Goal: Task Accomplishment & Management: Manage account settings

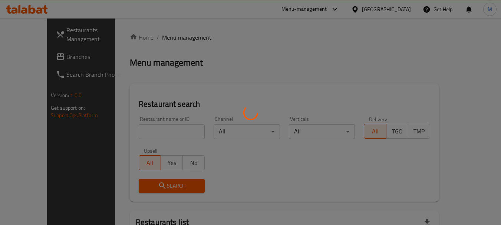
click at [166, 130] on div at bounding box center [250, 112] width 501 height 225
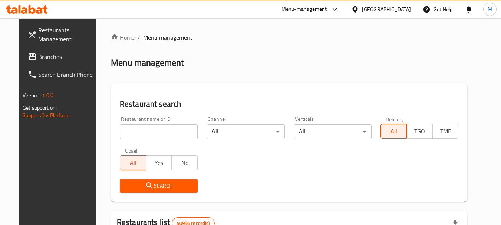
click at [166, 131] on input "search" at bounding box center [159, 131] width 78 height 15
paste input "مطعم سماره"
type input "مطعم سماره"
click at [147, 179] on button "Search" at bounding box center [159, 186] width 78 height 14
click at [149, 179] on div at bounding box center [250, 112] width 501 height 225
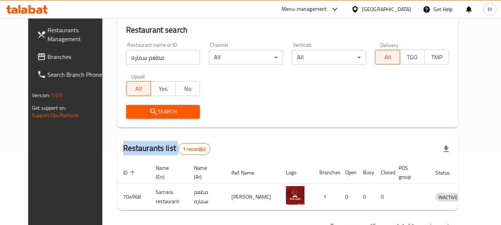
scroll to position [96, 0]
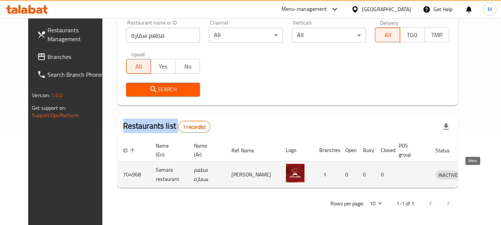
click at [480, 176] on icon "enhanced table" at bounding box center [481, 175] width 3 height 3
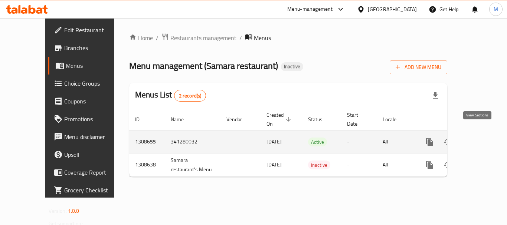
click at [479, 138] on icon "enhanced table" at bounding box center [483, 142] width 9 height 9
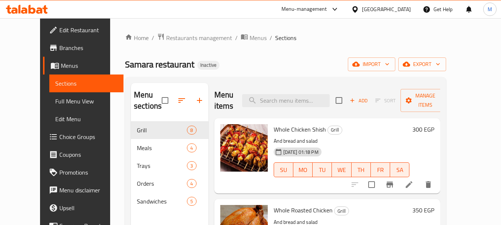
click at [324, 67] on div "Samara restaurant Inactive import export" at bounding box center [285, 65] width 321 height 14
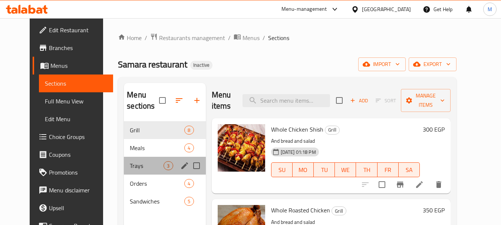
click at [136, 158] on div "Trays 3" at bounding box center [165, 166] width 82 height 18
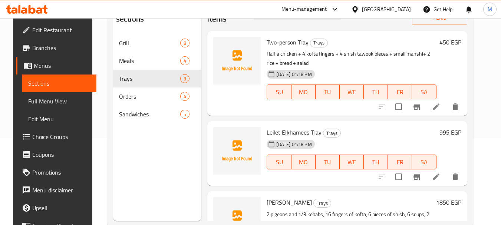
scroll to position [104, 0]
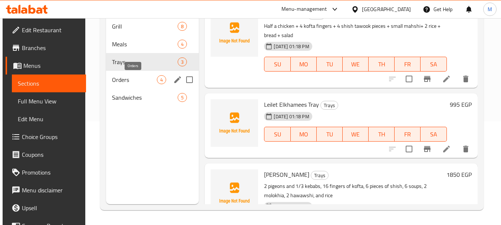
click at [134, 75] on span "Orders" at bounding box center [134, 79] width 45 height 9
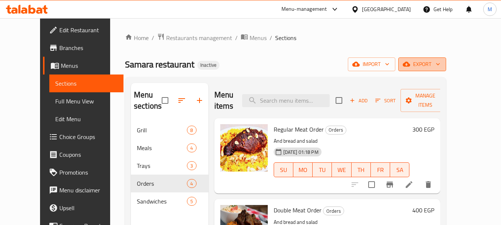
click at [446, 58] on button "export" at bounding box center [422, 65] width 48 height 14
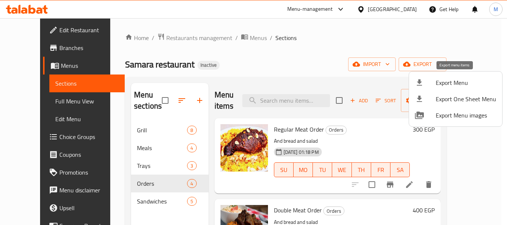
click at [451, 85] on span "Export Menu" at bounding box center [466, 82] width 60 height 9
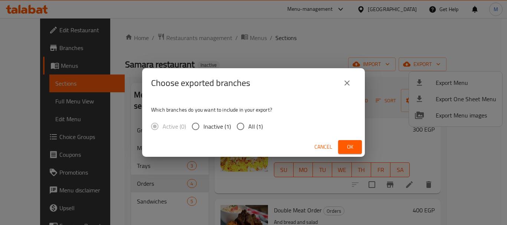
click at [252, 131] on span "All (1)" at bounding box center [255, 126] width 14 height 9
click at [248, 132] on input "All (1)" at bounding box center [241, 127] width 16 height 16
radio input "true"
click at [352, 150] on span "Ok" at bounding box center [350, 146] width 12 height 9
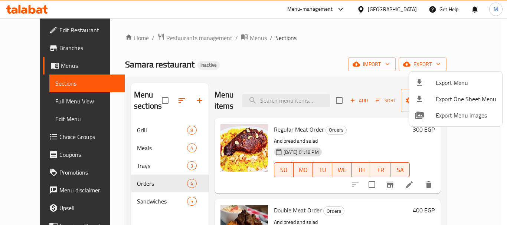
drag, startPoint x: 289, startPoint y: 58, endPoint x: 254, endPoint y: 184, distance: 131.3
click at [289, 58] on div at bounding box center [253, 112] width 507 height 225
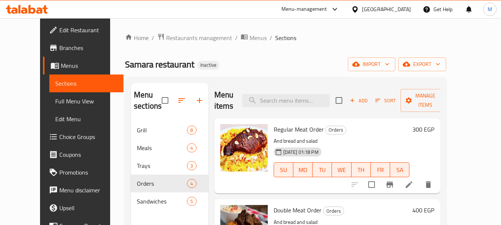
click at [214, 65] on div "Samara restaurant Inactive import export" at bounding box center [285, 65] width 321 height 14
click at [271, 65] on div "Samara restaurant Inactive import export" at bounding box center [285, 65] width 321 height 14
click at [175, 38] on span "Restaurants management" at bounding box center [199, 37] width 66 height 9
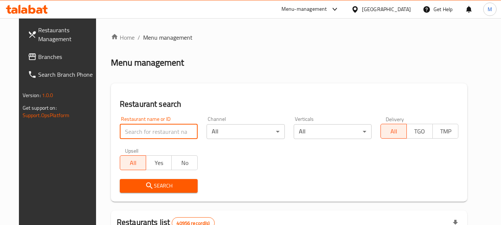
click at [137, 132] on input "search" at bounding box center [159, 131] width 78 height 15
paste input "NINJA"
click at [132, 129] on input "NINJA" at bounding box center [159, 131] width 78 height 15
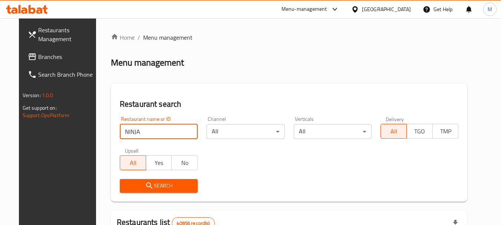
type input "NINJA"
click button "Search" at bounding box center [159, 186] width 78 height 14
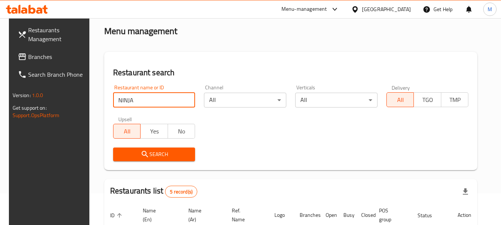
scroll to position [74, 0]
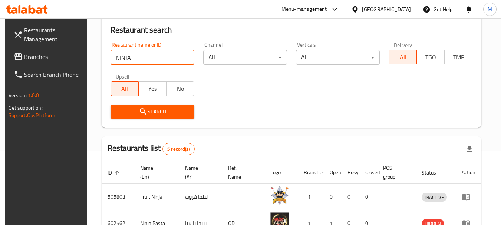
click at [170, 106] on button "Search" at bounding box center [153, 112] width 84 height 14
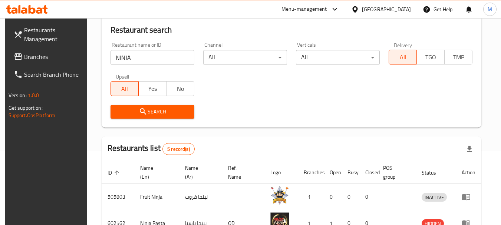
click at [170, 106] on button "Search" at bounding box center [153, 112] width 84 height 14
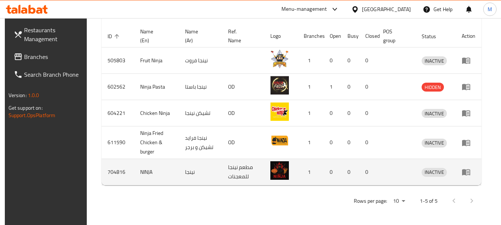
scroll to position [211, 0]
click at [468, 173] on icon "enhanced table" at bounding box center [466, 172] width 8 height 6
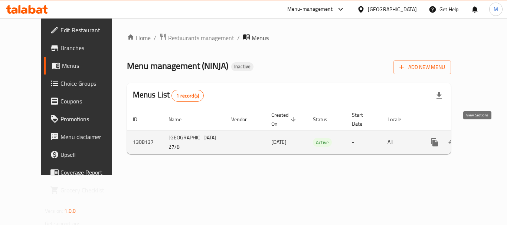
click at [483, 138] on icon "enhanced table" at bounding box center [487, 142] width 9 height 9
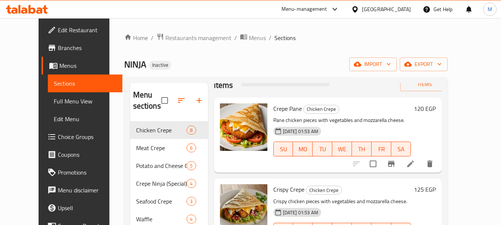
scroll to position [37, 0]
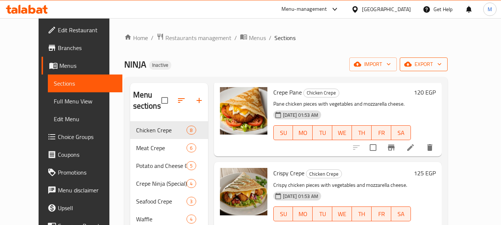
click at [442, 66] on span "export" at bounding box center [424, 64] width 36 height 9
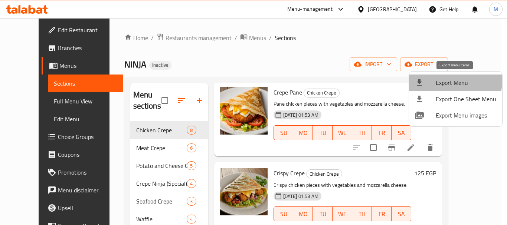
click at [453, 82] on span "Export Menu" at bounding box center [466, 82] width 60 height 9
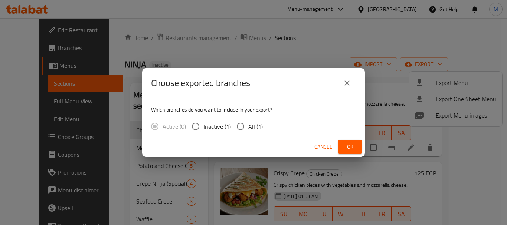
click at [249, 128] on span "All (1)" at bounding box center [255, 126] width 14 height 9
click at [248, 128] on input "All (1)" at bounding box center [241, 127] width 16 height 16
radio input "true"
click at [325, 143] on span "Cancel" at bounding box center [323, 146] width 18 height 9
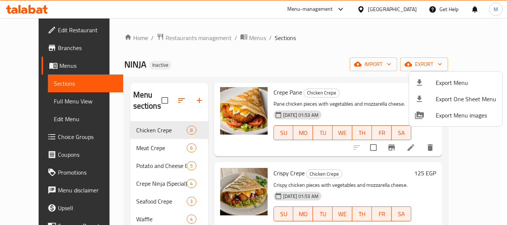
click at [139, 133] on div at bounding box center [253, 112] width 507 height 225
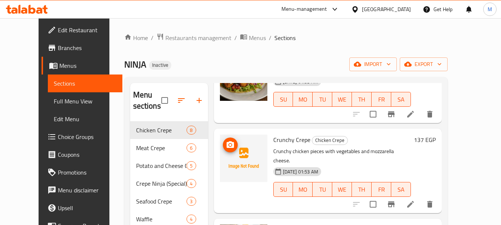
scroll to position [148, 0]
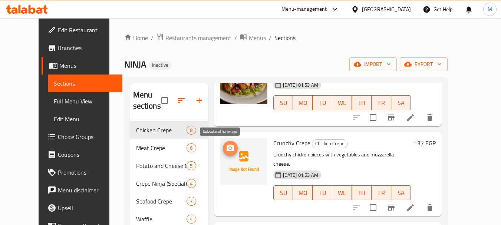
click at [226, 150] on icon "upload picture" at bounding box center [230, 148] width 9 height 9
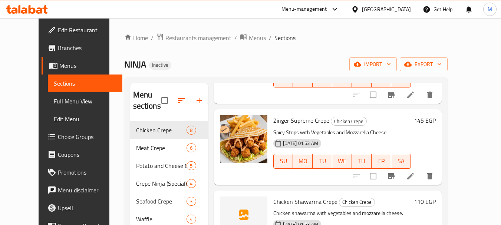
scroll to position [297, 0]
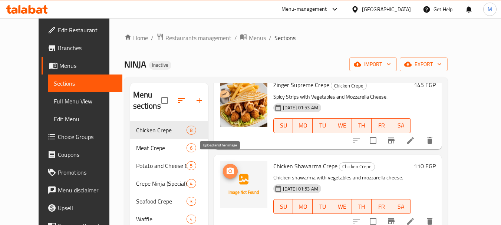
click at [226, 167] on icon "upload picture" at bounding box center [230, 171] width 9 height 9
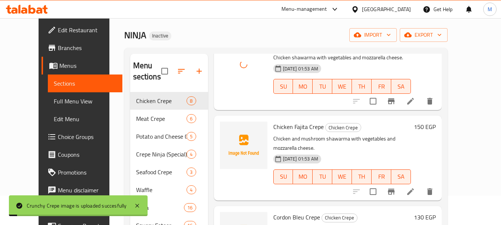
scroll to position [37, 0]
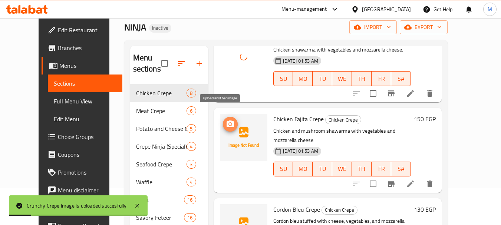
click at [223, 122] on button "upload picture" at bounding box center [230, 124] width 15 height 15
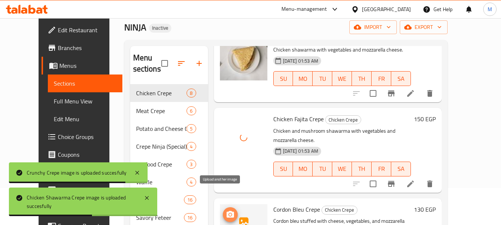
click at [227, 211] on icon "upload picture" at bounding box center [230, 214] width 7 height 7
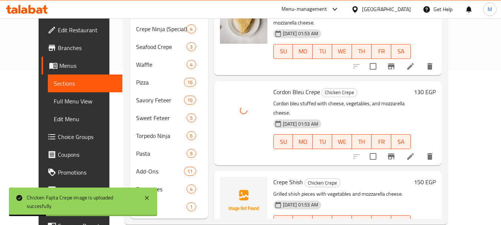
scroll to position [169, 0]
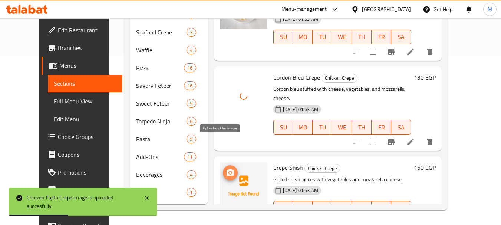
click at [226, 168] on span "upload picture" at bounding box center [230, 172] width 15 height 9
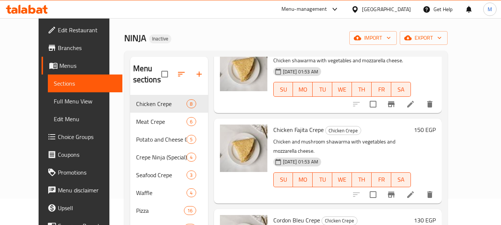
scroll to position [21, 0]
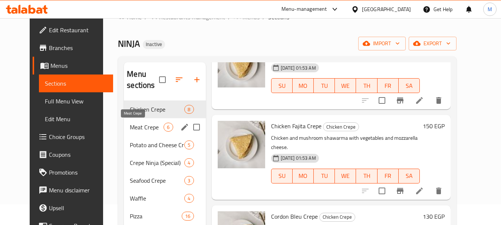
click at [138, 130] on span "Meat Crepe" at bounding box center [147, 127] width 34 height 9
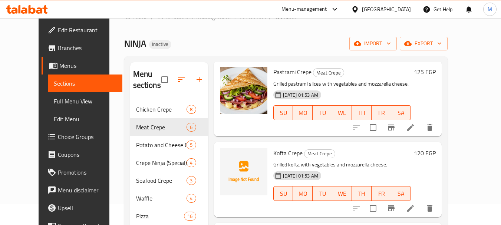
scroll to position [114, 0]
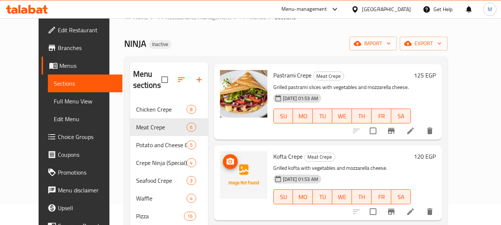
click at [226, 161] on icon "upload picture" at bounding box center [230, 161] width 9 height 9
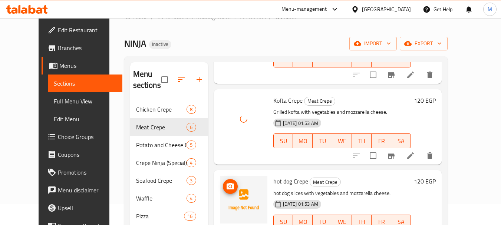
scroll to position [188, 0]
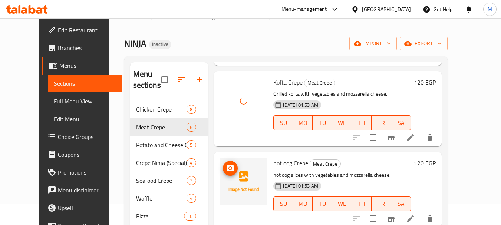
click at [227, 166] on icon "upload picture" at bounding box center [230, 168] width 7 height 7
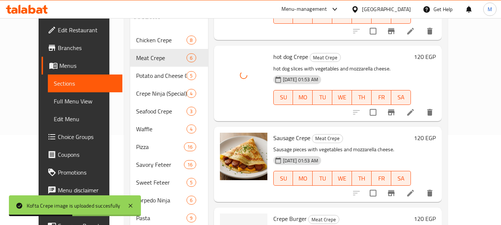
scroll to position [169, 0]
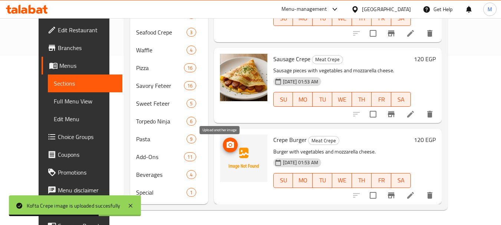
click at [226, 144] on icon "upload picture" at bounding box center [230, 145] width 9 height 9
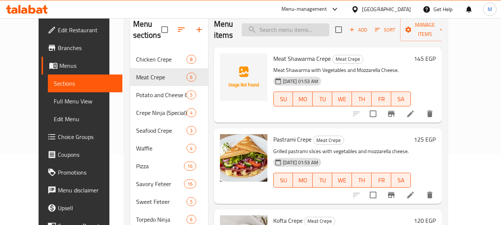
scroll to position [0, 0]
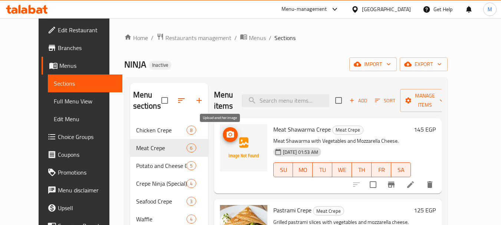
click at [227, 136] on icon "upload picture" at bounding box center [230, 134] width 7 height 7
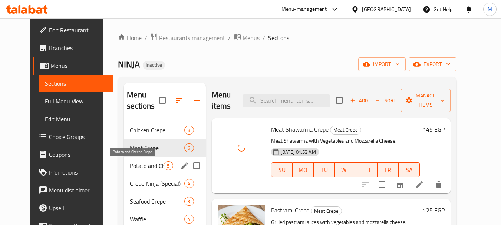
click at [139, 167] on span "Potato and Cheese Crepe" at bounding box center [147, 165] width 34 height 9
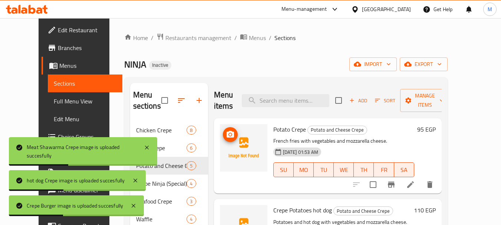
click at [227, 132] on icon "upload picture" at bounding box center [230, 134] width 7 height 7
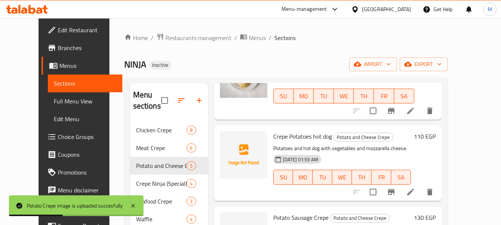
scroll to position [74, 0]
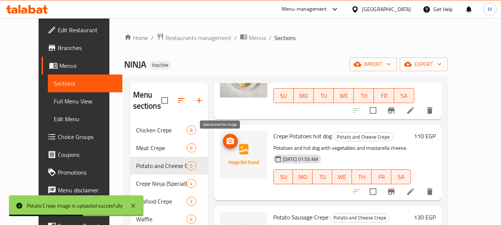
click at [227, 140] on icon "upload picture" at bounding box center [230, 141] width 7 height 7
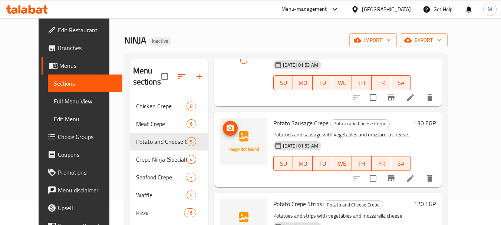
scroll to position [37, 0]
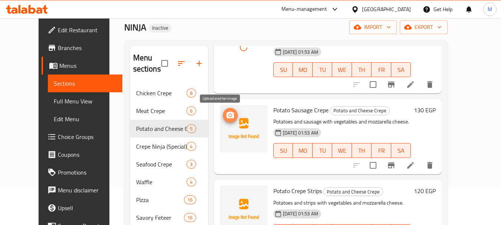
click at [227, 116] on icon "upload picture" at bounding box center [230, 115] width 7 height 7
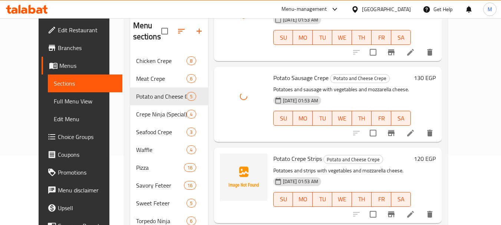
scroll to position [74, 0]
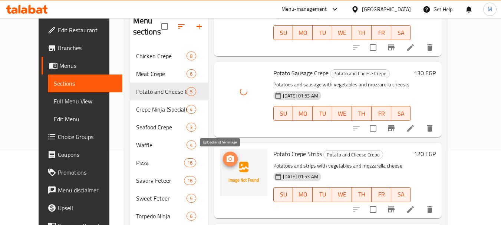
click at [227, 160] on icon "upload picture" at bounding box center [230, 158] width 7 height 7
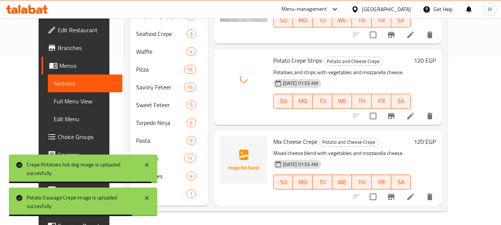
scroll to position [169, 0]
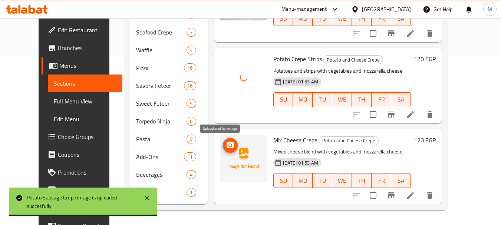
click at [227, 148] on icon "upload picture" at bounding box center [230, 145] width 7 height 7
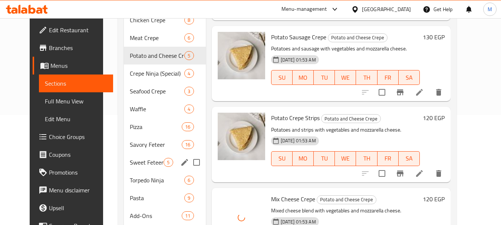
scroll to position [21, 0]
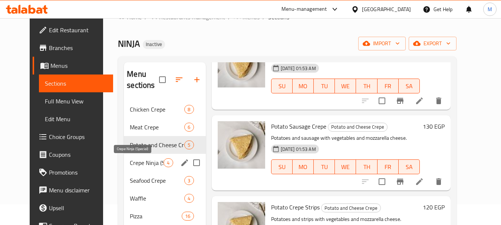
click at [138, 165] on span "Crepe Ninja (Special)" at bounding box center [147, 162] width 34 height 9
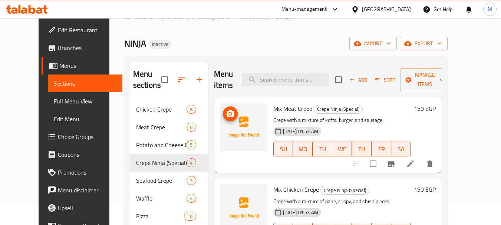
click at [227, 112] on icon "upload picture" at bounding box center [230, 113] width 7 height 7
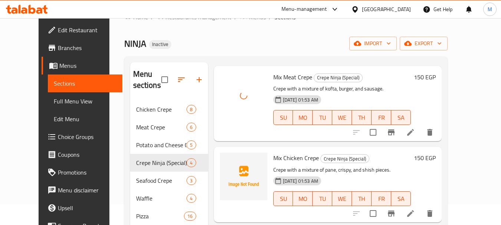
scroll to position [63, 0]
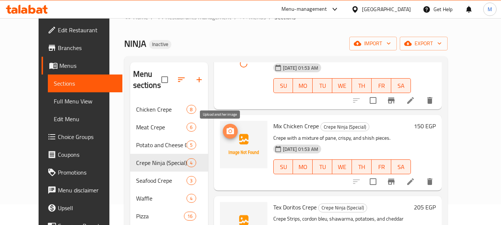
click at [223, 125] on button "upload picture" at bounding box center [230, 131] width 15 height 15
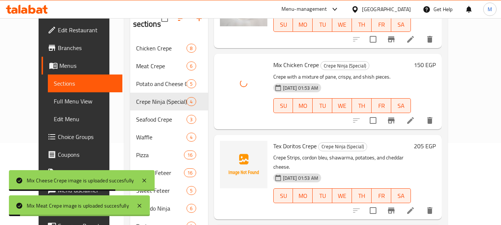
scroll to position [132, 0]
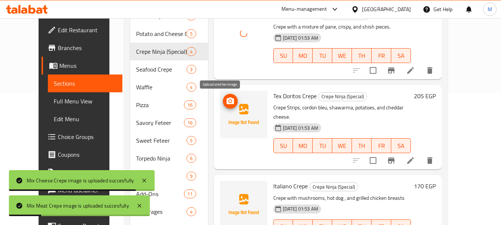
click at [226, 97] on icon "upload picture" at bounding box center [230, 101] width 9 height 9
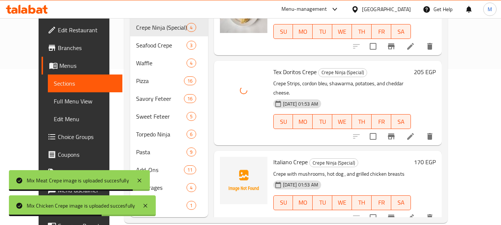
scroll to position [169, 0]
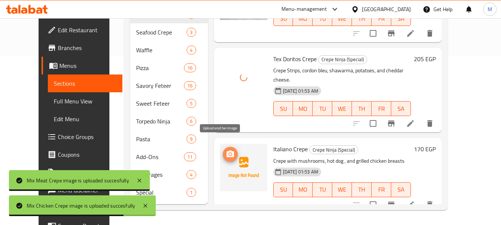
click at [226, 150] on icon "upload picture" at bounding box center [230, 154] width 9 height 9
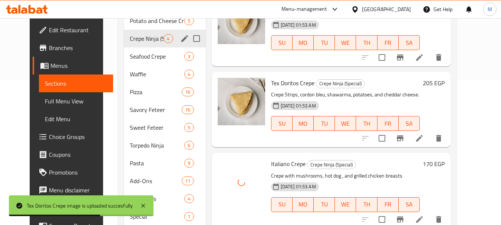
scroll to position [132, 0]
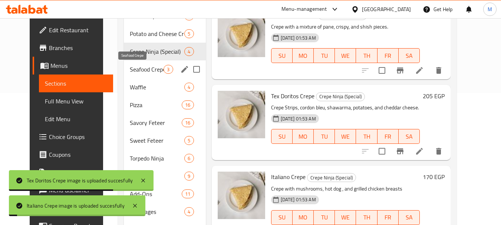
click at [137, 70] on span "Seafood Crepe" at bounding box center [147, 69] width 34 height 9
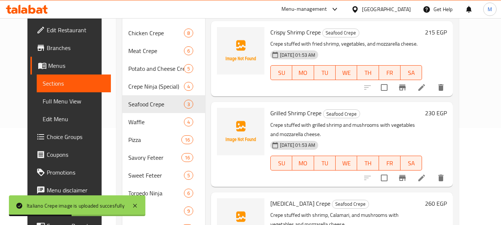
scroll to position [58, 0]
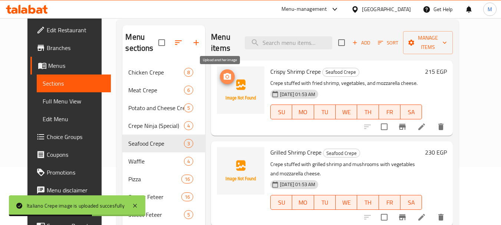
click at [223, 73] on icon "upload picture" at bounding box center [227, 76] width 9 height 9
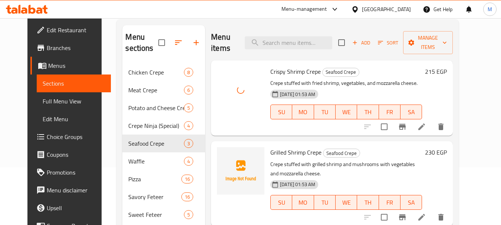
scroll to position [1, 0]
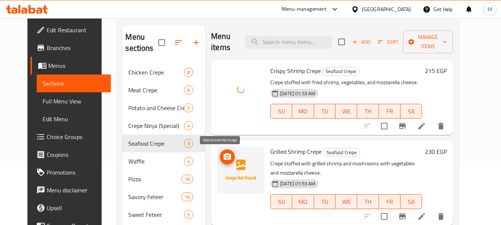
click at [224, 156] on icon "upload picture" at bounding box center [227, 156] width 7 height 7
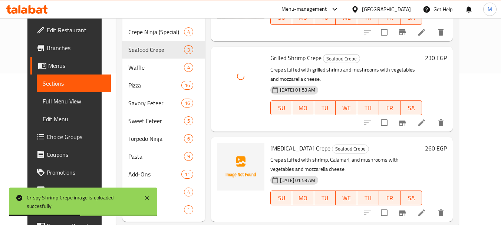
scroll to position [169, 0]
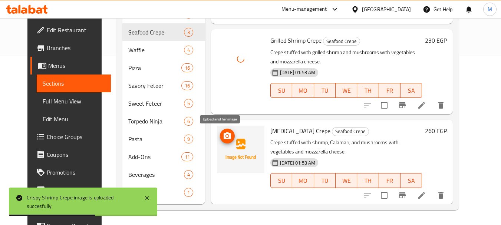
click at [224, 135] on icon "upload picture" at bounding box center [227, 135] width 7 height 7
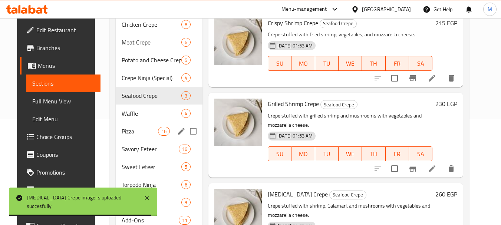
scroll to position [111, 0]
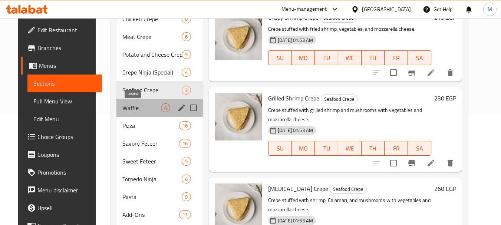
click at [128, 111] on span "Waffle" at bounding box center [141, 108] width 39 height 9
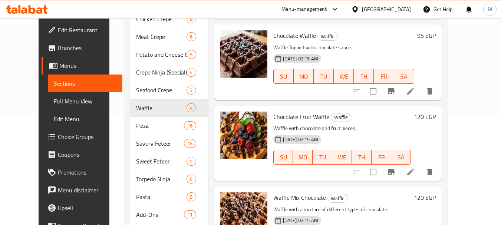
scroll to position [169, 0]
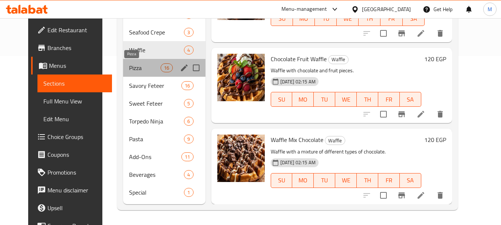
click at [130, 70] on span "Pizza" at bounding box center [145, 67] width 32 height 9
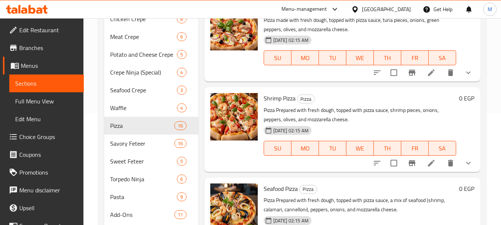
scroll to position [169, 0]
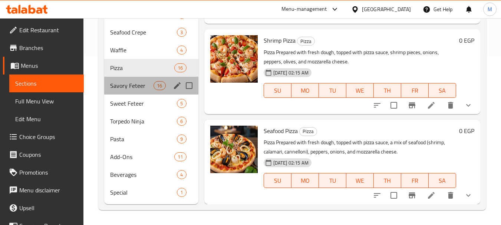
click at [121, 92] on div "Savory Feteer 16" at bounding box center [151, 86] width 94 height 18
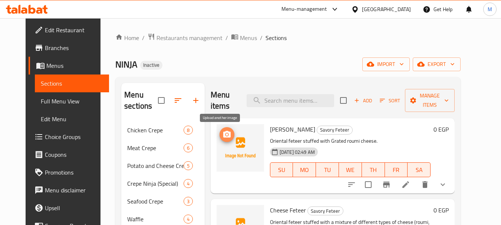
click at [225, 134] on icon "upload picture" at bounding box center [227, 134] width 9 height 9
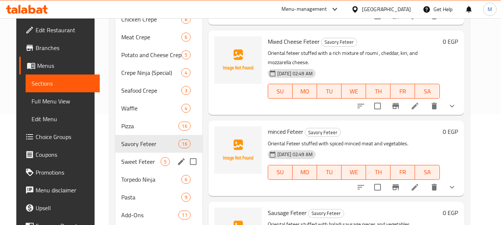
scroll to position [111, 0]
click at [126, 160] on span "Sweet Feteer" at bounding box center [140, 161] width 39 height 9
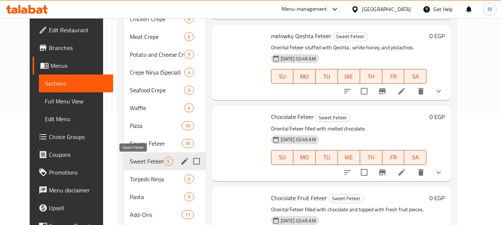
scroll to position [144, 0]
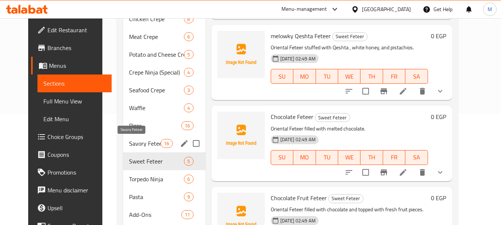
click at [131, 140] on span "Savory Feteer" at bounding box center [145, 143] width 32 height 9
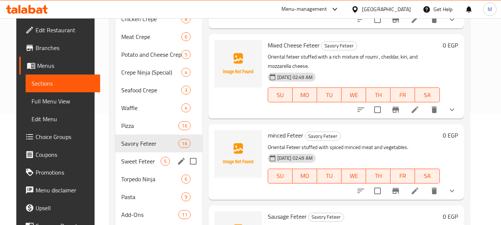
click at [125, 154] on div "Sweet Feteer 5" at bounding box center [158, 161] width 87 height 18
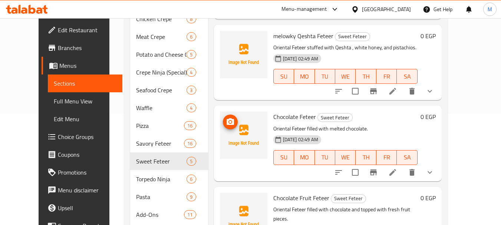
scroll to position [148, 0]
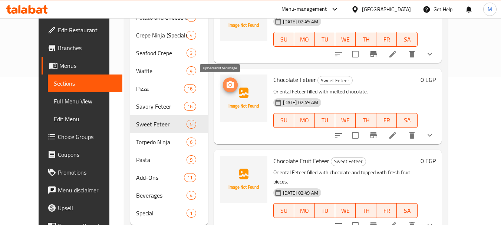
click at [227, 84] on icon "upload picture" at bounding box center [230, 84] width 7 height 7
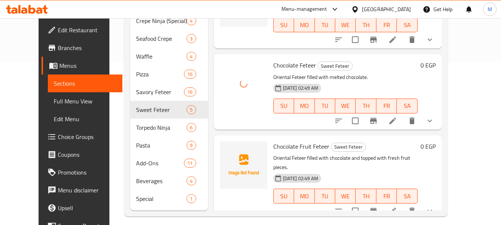
scroll to position [169, 0]
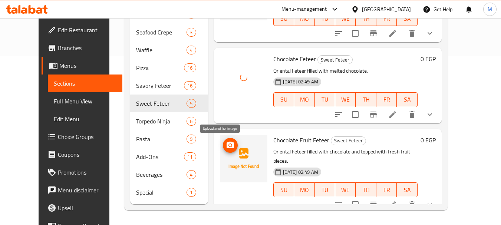
click at [227, 145] on icon "upload picture" at bounding box center [230, 145] width 7 height 7
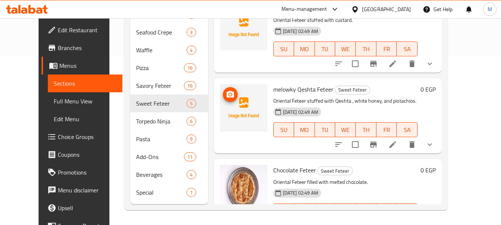
scroll to position [0, 0]
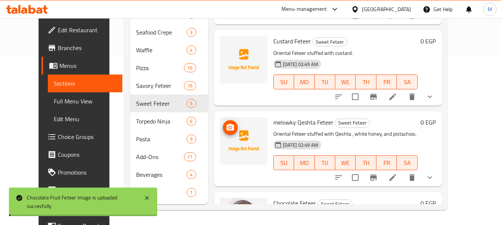
click at [229, 128] on circle "upload picture" at bounding box center [230, 128] width 2 height 2
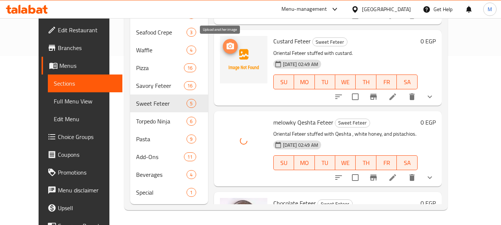
click at [227, 46] on icon "upload picture" at bounding box center [230, 46] width 7 height 7
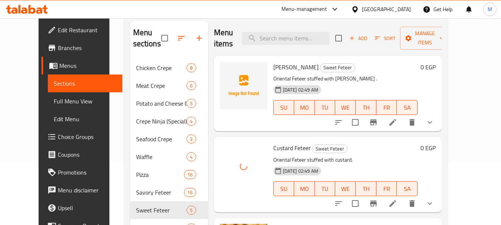
scroll to position [21, 0]
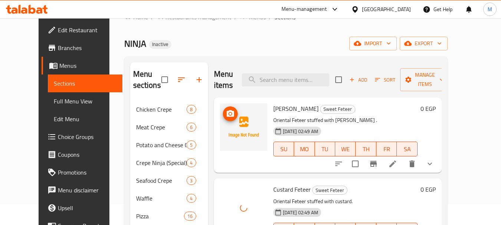
click at [226, 115] on icon "upload picture" at bounding box center [230, 113] width 9 height 9
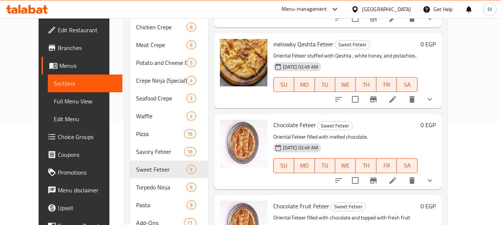
scroll to position [169, 0]
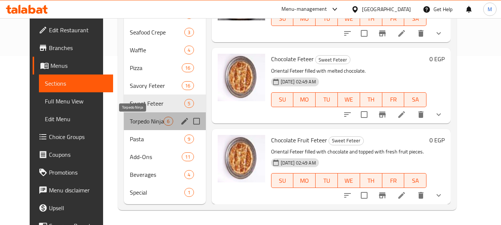
click at [130, 122] on span "Torpedo Ninja" at bounding box center [147, 121] width 34 height 9
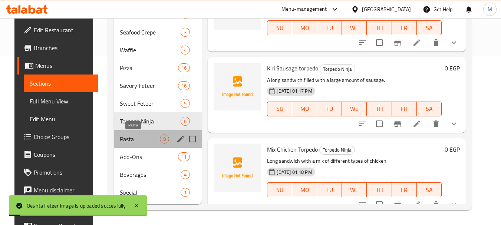
click at [122, 139] on span "Pasta" at bounding box center [140, 139] width 40 height 9
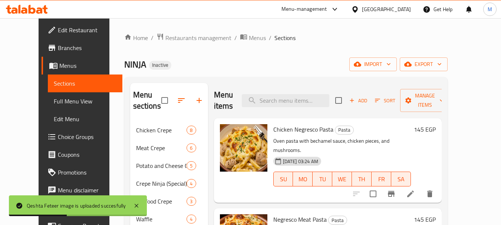
scroll to position [169, 0]
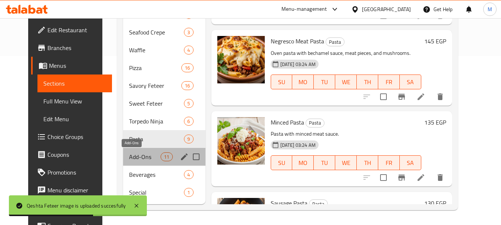
click at [147, 159] on span "Add-Ons" at bounding box center [145, 156] width 32 height 9
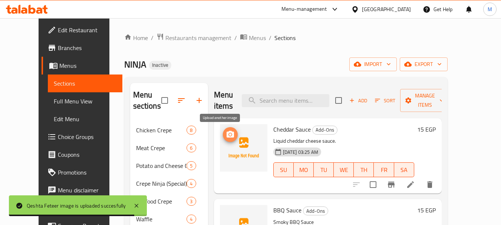
click at [226, 132] on span "upload picture" at bounding box center [230, 134] width 15 height 9
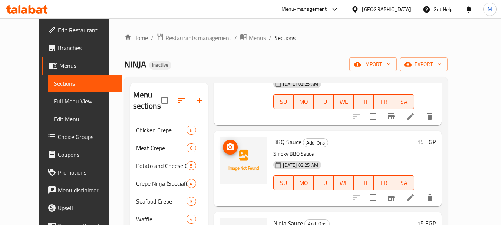
scroll to position [74, 0]
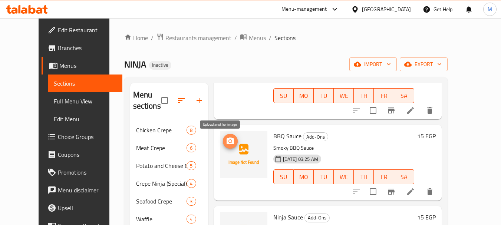
click at [227, 144] on icon "upload picture" at bounding box center [230, 141] width 7 height 7
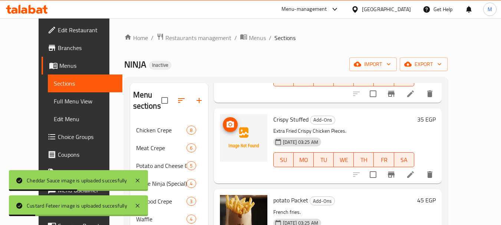
scroll to position [334, 0]
click at [226, 125] on icon "upload picture" at bounding box center [230, 125] width 9 height 9
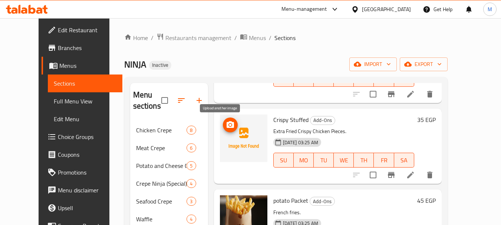
click at [229, 124] on circle "upload picture" at bounding box center [230, 125] width 2 height 2
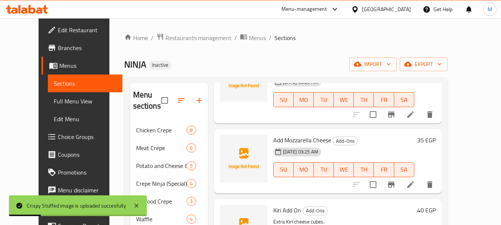
scroll to position [519, 0]
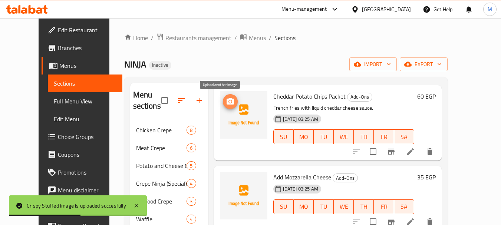
click at [225, 103] on span "upload picture" at bounding box center [230, 101] width 15 height 9
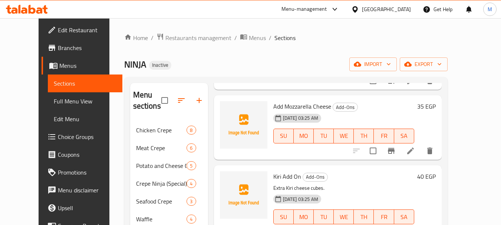
scroll to position [594, 0]
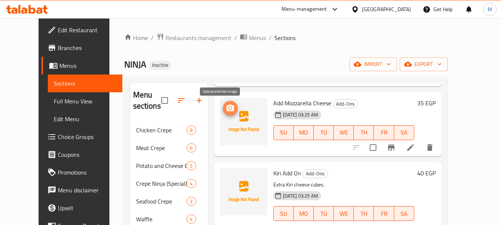
click at [223, 109] on span "upload picture" at bounding box center [230, 108] width 15 height 9
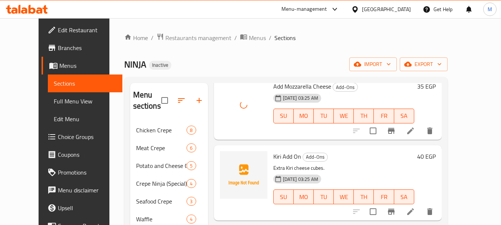
scroll to position [620, 0]
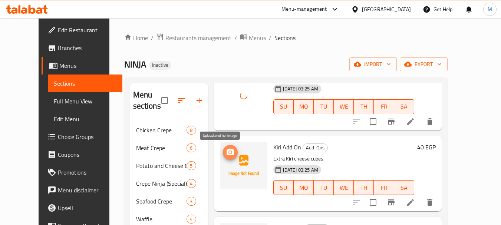
click at [226, 152] on icon "upload picture" at bounding box center [230, 152] width 9 height 9
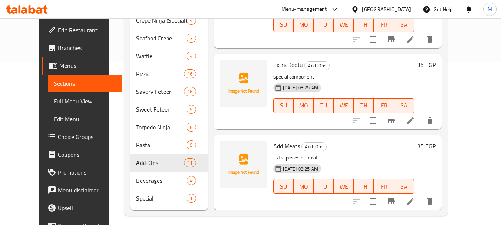
scroll to position [169, 0]
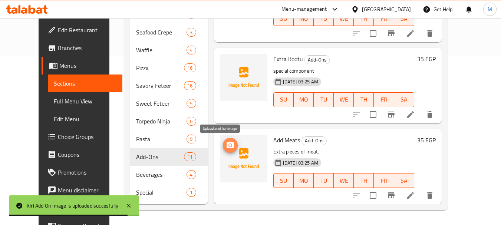
click at [227, 146] on icon "upload picture" at bounding box center [230, 145] width 7 height 7
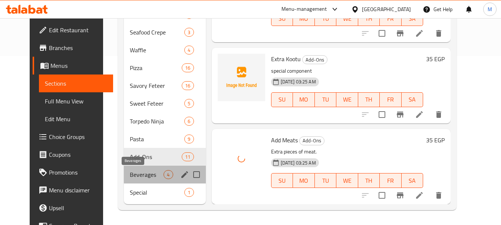
click at [137, 175] on span "Beverages" at bounding box center [147, 174] width 34 height 9
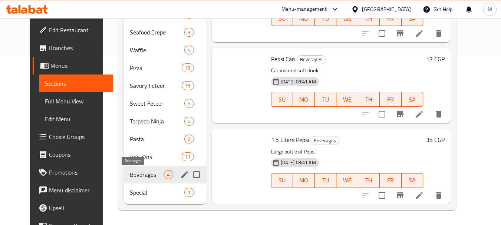
scroll to position [63, 0]
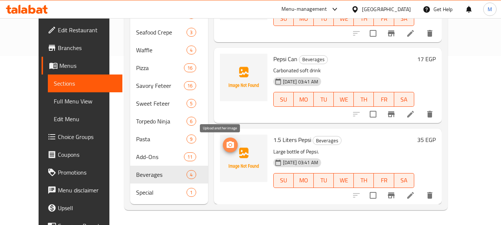
click at [227, 147] on icon "upload picture" at bounding box center [230, 144] width 7 height 7
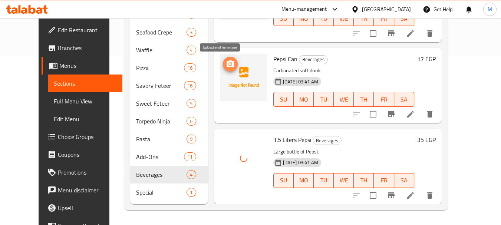
click at [227, 65] on icon "upload picture" at bounding box center [230, 63] width 7 height 7
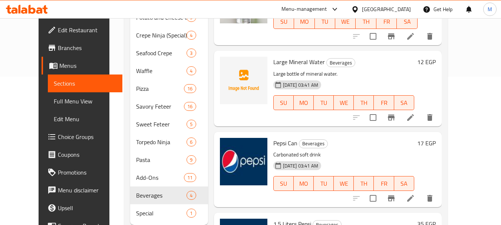
scroll to position [132, 0]
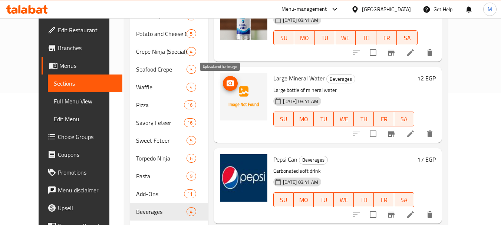
click at [227, 83] on icon "upload picture" at bounding box center [230, 83] width 7 height 7
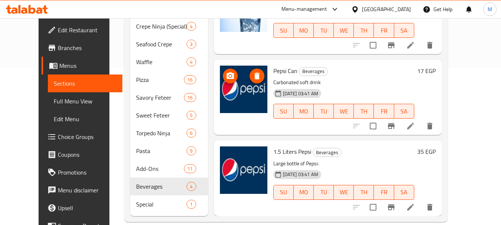
scroll to position [169, 0]
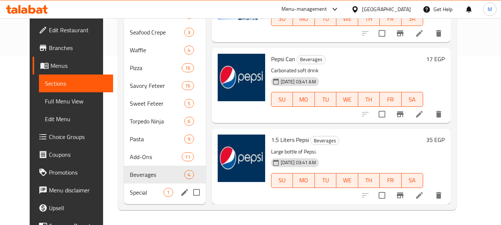
click at [130, 193] on span "Special" at bounding box center [147, 192] width 34 height 9
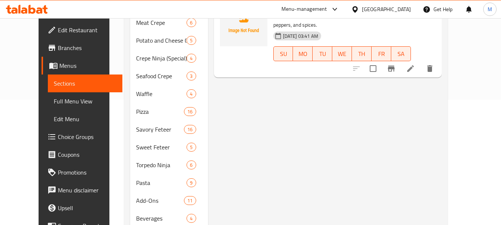
scroll to position [58, 0]
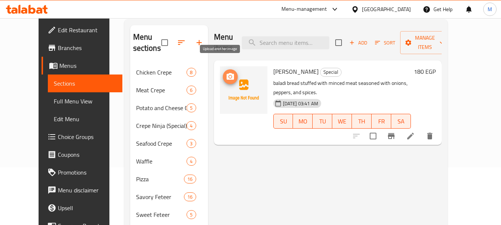
click at [226, 72] on icon "upload picture" at bounding box center [230, 76] width 9 height 9
click at [286, 66] on span "Alexandrian Hawawshi" at bounding box center [295, 71] width 45 height 11
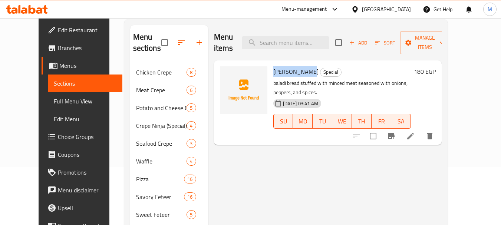
click at [286, 66] on span "Alexandrian Hawawshi" at bounding box center [295, 71] width 45 height 11
copy h6 "Alexandrian Hawawshi"
click at [227, 73] on icon "upload picture" at bounding box center [230, 76] width 7 height 7
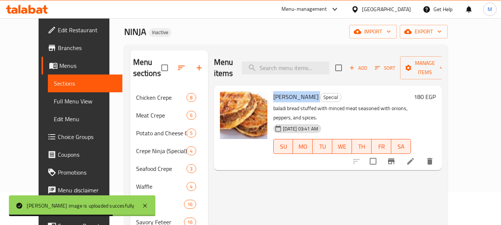
scroll to position [0, 0]
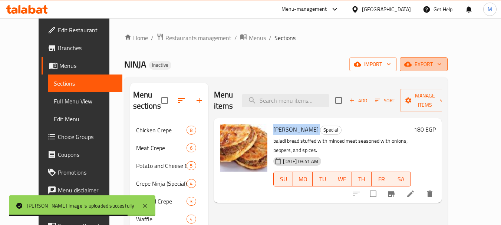
click at [443, 66] on icon "button" at bounding box center [439, 63] width 7 height 7
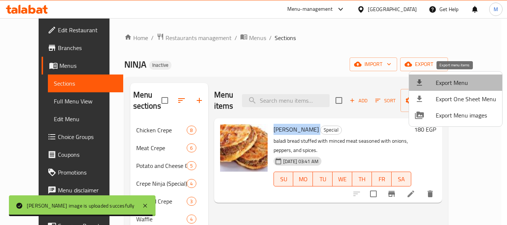
click at [465, 79] on span "Export Menu" at bounding box center [466, 82] width 60 height 9
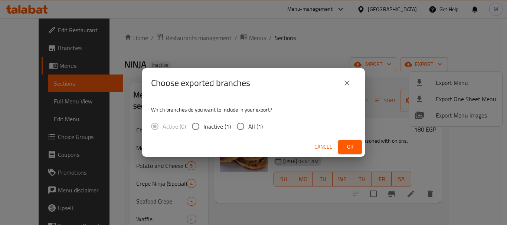
click at [244, 128] on input "All (1)" at bounding box center [241, 127] width 16 height 16
radio input "true"
drag, startPoint x: 352, startPoint y: 148, endPoint x: 255, endPoint y: 20, distance: 160.1
click at [350, 143] on span "Ok" at bounding box center [350, 146] width 12 height 9
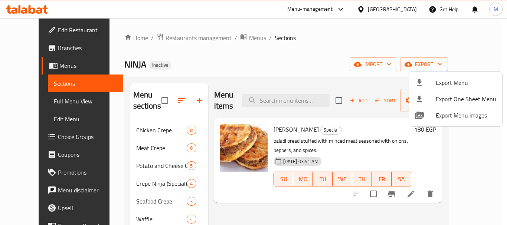
click at [166, 38] on div at bounding box center [253, 112] width 507 height 225
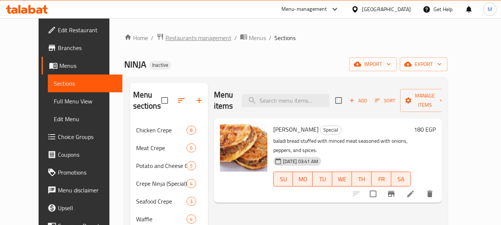
click at [166, 38] on span "Restaurants management" at bounding box center [198, 37] width 66 height 9
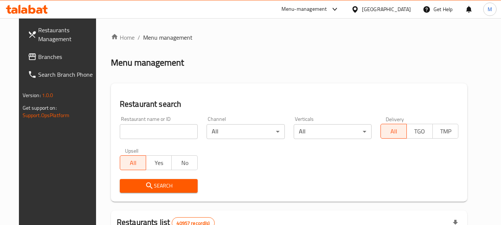
click at [38, 57] on span "Branches" at bounding box center [67, 56] width 59 height 9
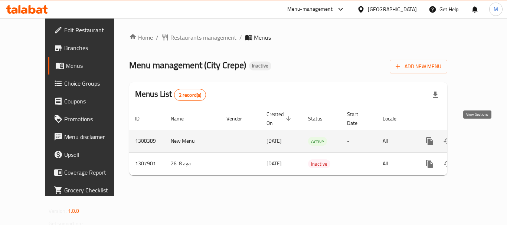
click at [479, 137] on icon "enhanced table" at bounding box center [483, 141] width 9 height 9
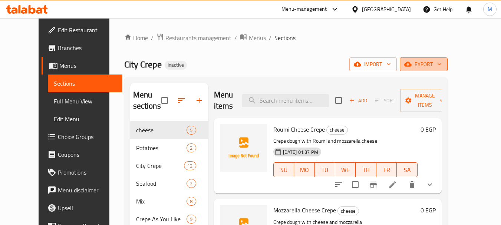
click at [442, 60] on span "export" at bounding box center [424, 64] width 36 height 9
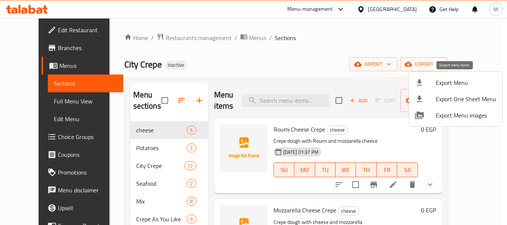
click at [452, 84] on span "Export Menu" at bounding box center [466, 82] width 60 height 9
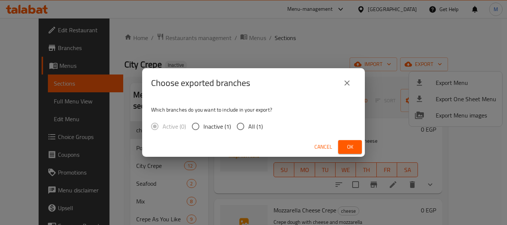
click at [251, 129] on span "All (1)" at bounding box center [255, 126] width 14 height 9
click at [248, 129] on input "All (1)" at bounding box center [241, 127] width 16 height 16
radio input "true"
click at [356, 150] on button "Ok" at bounding box center [350, 147] width 24 height 14
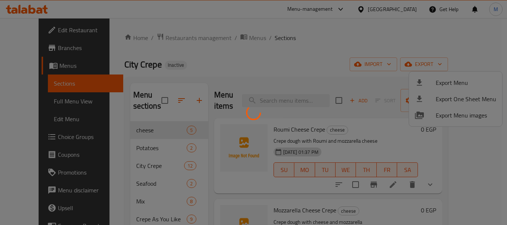
click at [121, 145] on div at bounding box center [253, 112] width 507 height 225
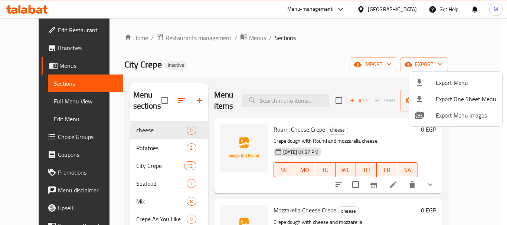
click at [127, 144] on div at bounding box center [253, 112] width 507 height 225
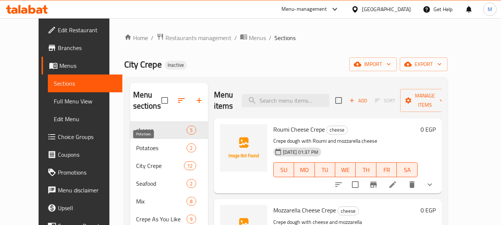
drag, startPoint x: 131, startPoint y: 150, endPoint x: 135, endPoint y: 167, distance: 16.7
click at [136, 151] on span "Potatoes" at bounding box center [161, 148] width 51 height 9
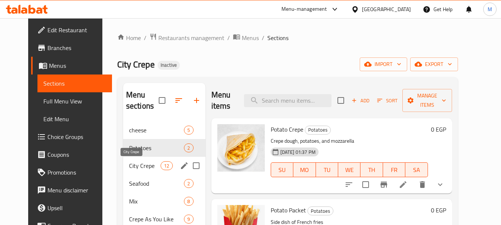
click at [135, 169] on span "City Crepe" at bounding box center [145, 165] width 32 height 9
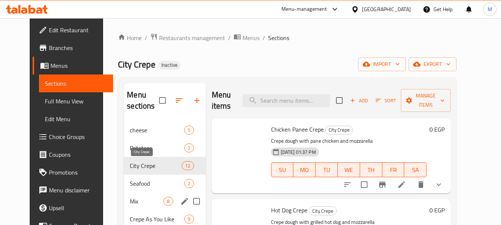
click at [138, 201] on span "Mix" at bounding box center [147, 201] width 34 height 9
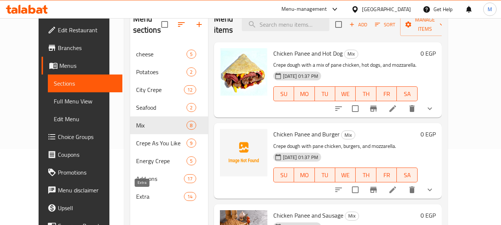
scroll to position [104, 0]
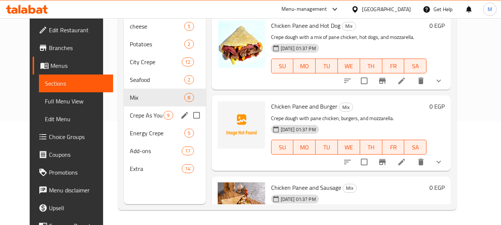
drag, startPoint x: 137, startPoint y: 121, endPoint x: 152, endPoint y: 213, distance: 93.4
click at [137, 121] on div "Crepe As You Like 9" at bounding box center [165, 115] width 82 height 18
click at [129, 146] on div "Add-ons 17" at bounding box center [165, 151] width 82 height 18
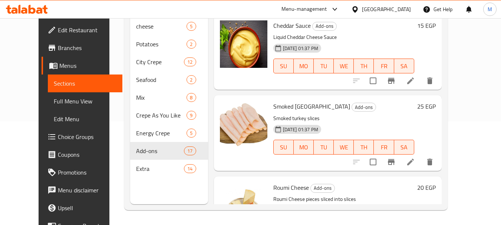
click at [362, 8] on div at bounding box center [356, 9] width 11 height 8
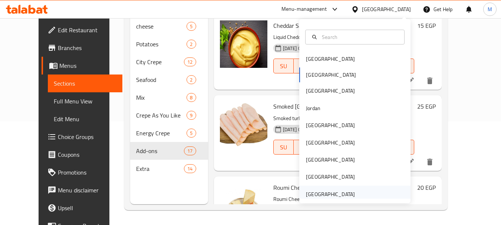
click at [330, 193] on div "[GEOGRAPHIC_DATA]" at bounding box center [330, 194] width 49 height 8
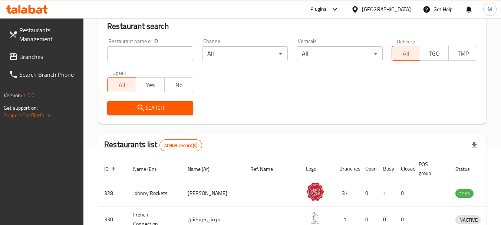
scroll to position [104, 0]
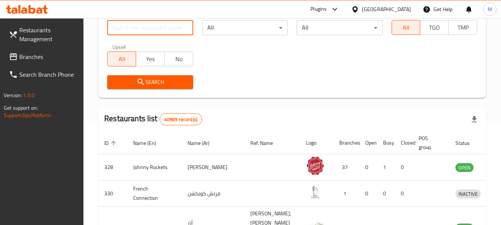
drag, startPoint x: 171, startPoint y: 27, endPoint x: 167, endPoint y: 33, distance: 8.0
click at [171, 27] on input "search" at bounding box center [150, 27] width 86 height 15
paste input "Seafood Al Arab"
click at [144, 29] on input "Seafood Al Arab" at bounding box center [150, 27] width 86 height 15
type input "Seafood Al Arab"
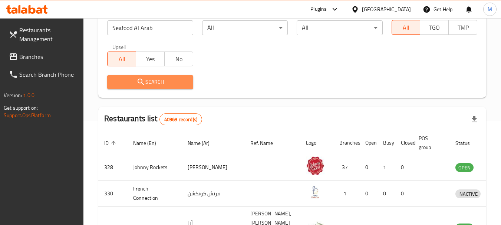
click at [159, 82] on span "Search" at bounding box center [150, 82] width 74 height 9
click at [159, 82] on div at bounding box center [250, 112] width 501 height 225
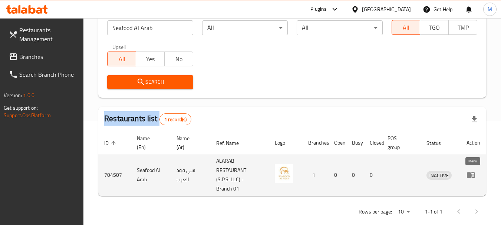
click at [471, 174] on icon "enhanced table" at bounding box center [471, 176] width 8 height 6
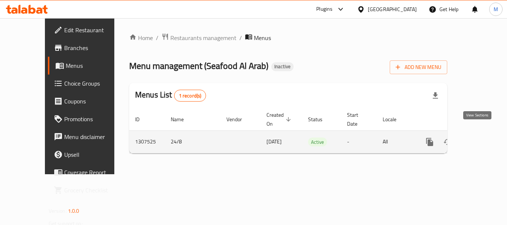
click at [480, 138] on icon "enhanced table" at bounding box center [483, 142] width 9 height 9
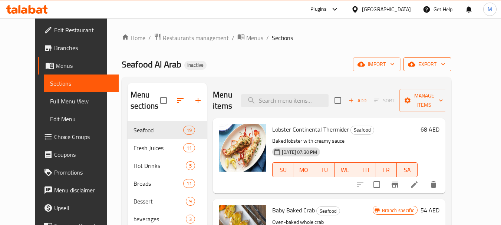
click at [446, 65] on span "export" at bounding box center [428, 64] width 36 height 9
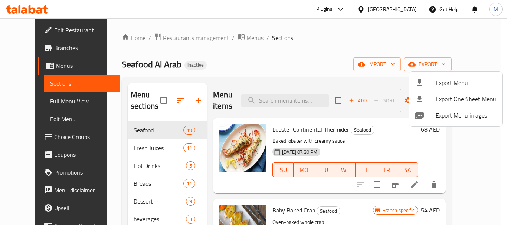
drag, startPoint x: 450, startPoint y: 73, endPoint x: 447, endPoint y: 78, distance: 5.6
click at [449, 75] on ul "Export Menu Export One Sheet Menu Export Menu images" at bounding box center [455, 99] width 93 height 55
click at [446, 78] on span "Export Menu" at bounding box center [466, 82] width 60 height 9
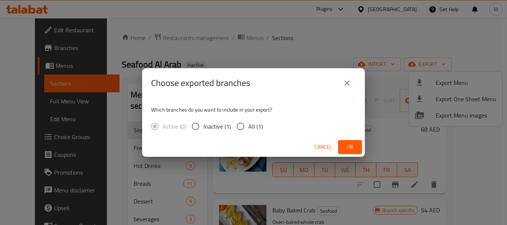
drag, startPoint x: 249, startPoint y: 129, endPoint x: 298, endPoint y: 142, distance: 50.6
click at [249, 129] on span "All (1)" at bounding box center [255, 126] width 14 height 9
click at [248, 129] on input "All (1)" at bounding box center [241, 127] width 16 height 16
radio input "true"
click at [347, 146] on span "Ok" at bounding box center [350, 146] width 12 height 9
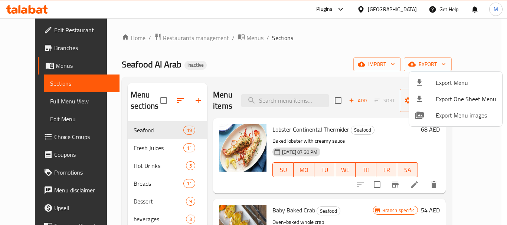
click at [49, 30] on div at bounding box center [253, 112] width 507 height 225
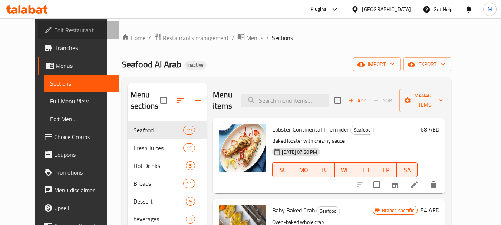
click at [54, 30] on span "Edit Restaurant" at bounding box center [83, 30] width 59 height 9
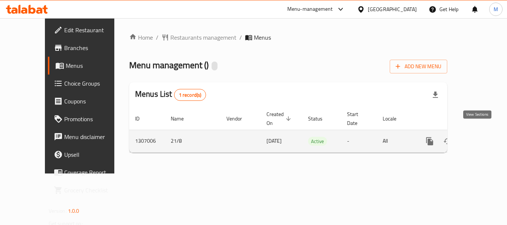
click at [480, 138] on icon "enhanced table" at bounding box center [483, 141] width 7 height 7
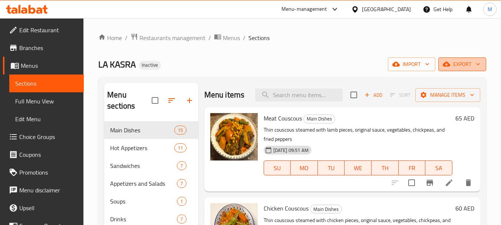
click at [465, 63] on span "export" at bounding box center [462, 64] width 36 height 9
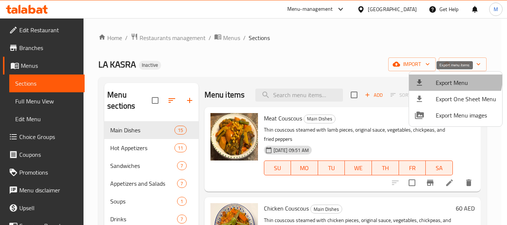
click at [453, 79] on span "Export Menu" at bounding box center [466, 82] width 60 height 9
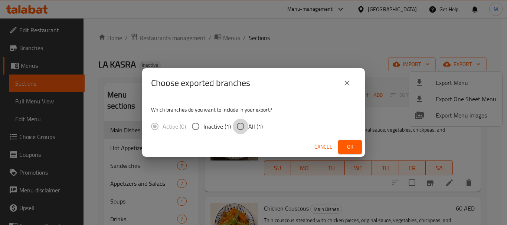
click at [245, 124] on input "All (1)" at bounding box center [241, 127] width 16 height 16
radio input "true"
click at [347, 149] on span "Ok" at bounding box center [350, 146] width 12 height 9
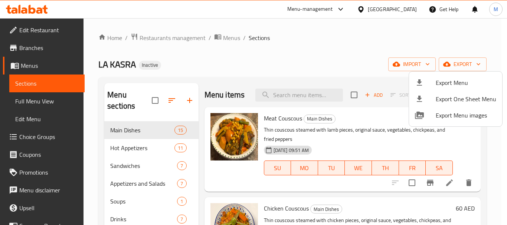
drag, startPoint x: 260, startPoint y: 73, endPoint x: 259, endPoint y: 80, distance: 7.1
click at [259, 73] on div at bounding box center [253, 112] width 507 height 225
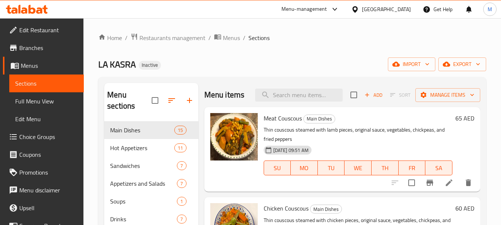
drag, startPoint x: 210, startPoint y: 66, endPoint x: 209, endPoint y: 40, distance: 26.0
click at [210, 62] on div "LA KASRA Inactive import export" at bounding box center [292, 65] width 388 height 14
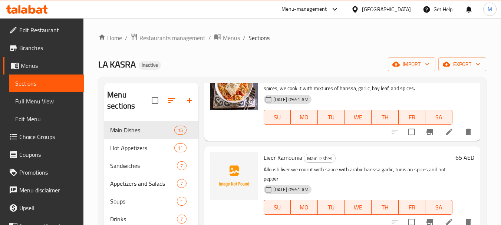
scroll to position [742, 0]
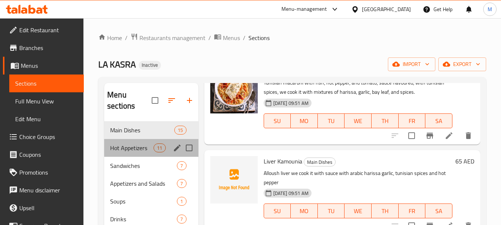
click at [131, 152] on div "Hot Appetizers 11" at bounding box center [151, 148] width 94 height 18
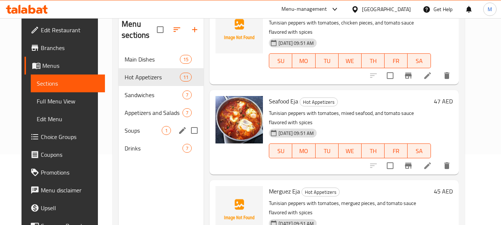
scroll to position [104, 0]
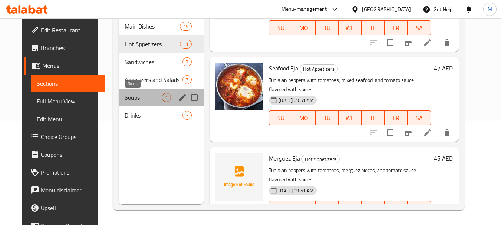
click at [128, 93] on span "Soups" at bounding box center [143, 97] width 37 height 9
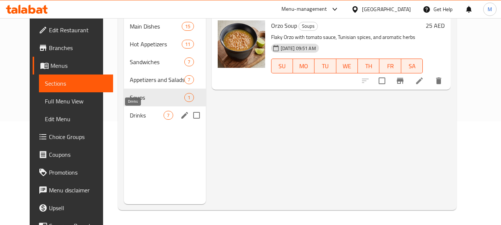
click at [150, 116] on span "Drinks" at bounding box center [147, 115] width 34 height 9
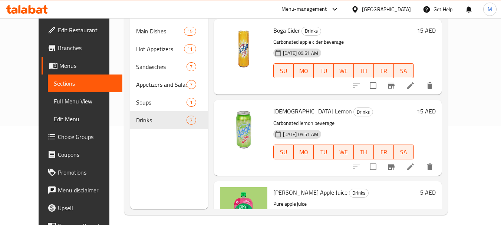
scroll to position [67, 0]
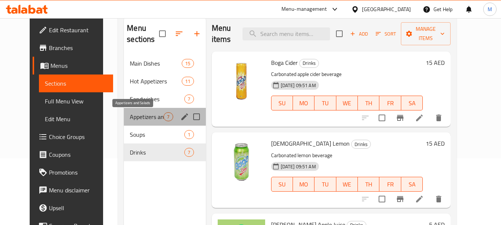
click at [130, 113] on span "Appetizers and Salads" at bounding box center [147, 116] width 34 height 9
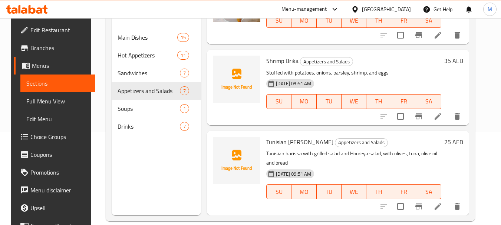
scroll to position [104, 0]
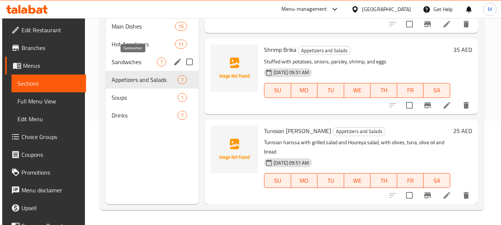
click at [139, 64] on span "Sandwiches" at bounding box center [134, 62] width 45 height 9
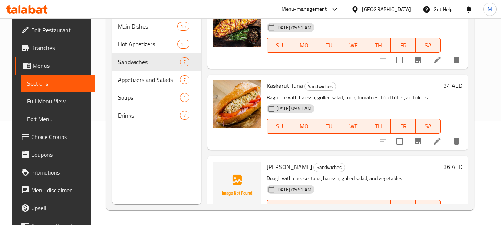
scroll to position [381, 0]
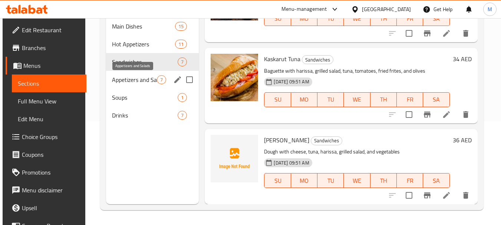
click at [128, 83] on span "Appetizers and Salads" at bounding box center [134, 79] width 45 height 9
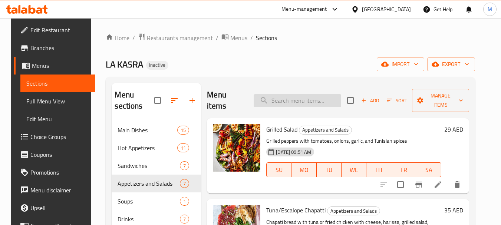
click at [281, 99] on input "search" at bounding box center [298, 100] width 88 height 13
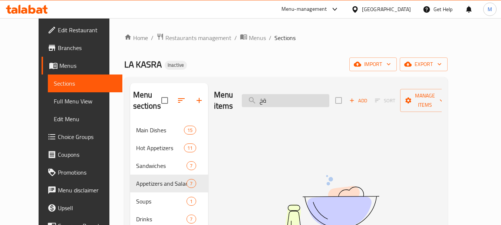
type input "ة"
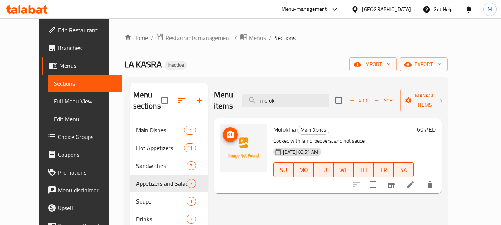
type input "molok"
click at [229, 134] on circle "upload picture" at bounding box center [230, 135] width 2 height 2
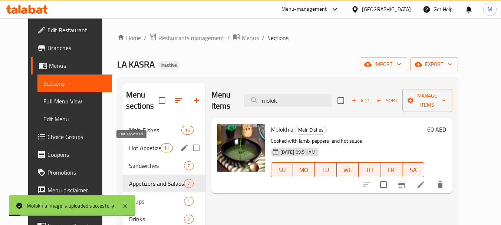
click at [132, 147] on span "Hot Appetizers" at bounding box center [145, 148] width 32 height 9
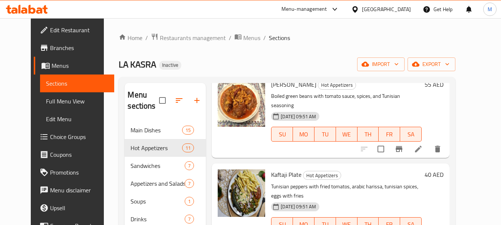
scroll to position [631, 0]
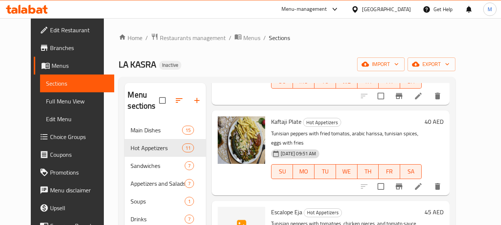
click at [382, 9] on div "[GEOGRAPHIC_DATA]" at bounding box center [386, 9] width 49 height 8
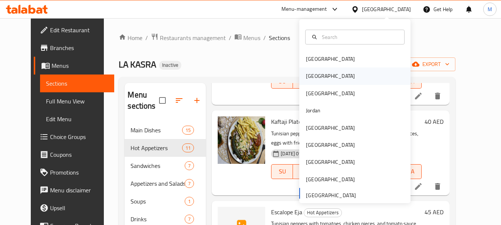
click at [313, 78] on div "[GEOGRAPHIC_DATA]" at bounding box center [330, 76] width 49 height 8
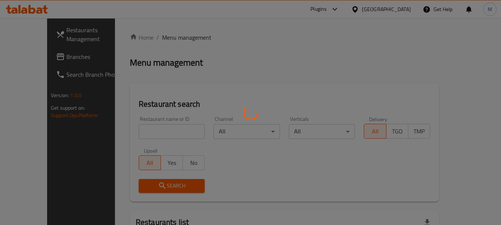
click at [151, 132] on div at bounding box center [250, 112] width 501 height 225
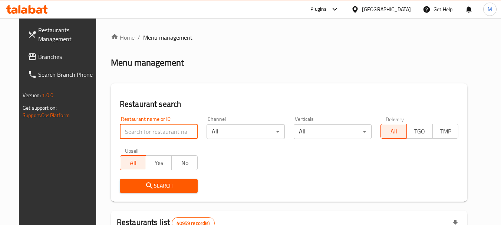
click at [151, 132] on input "search" at bounding box center [159, 131] width 78 height 15
paste input "Tutti Amici"
type input "Tutti Amici"
click at [146, 183] on icon "submit" at bounding box center [149, 186] width 6 height 6
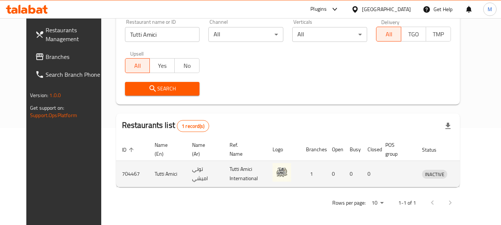
scroll to position [99, 0]
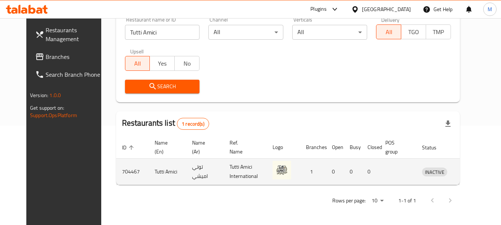
click at [471, 170] on icon "enhanced table" at bounding box center [466, 171] width 9 height 9
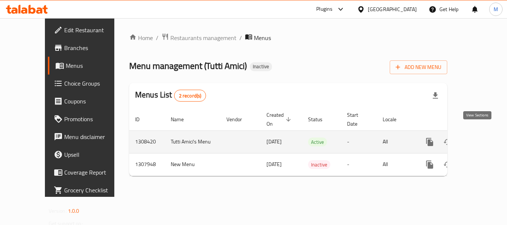
click at [480, 138] on icon "enhanced table" at bounding box center [483, 142] width 9 height 9
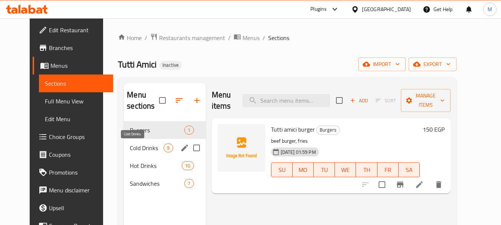
click at [130, 146] on span "Cold Drinks" at bounding box center [147, 148] width 34 height 9
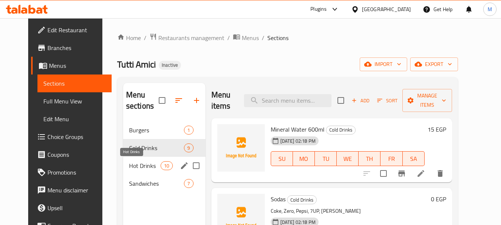
click at [129, 163] on span "Hot Drinks" at bounding box center [145, 165] width 32 height 9
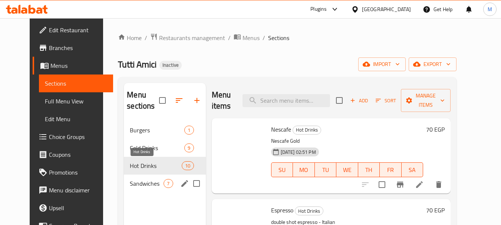
click at [130, 182] on span "Sandwiches" at bounding box center [147, 183] width 34 height 9
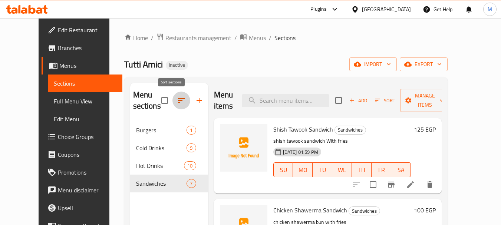
click at [177, 104] on icon "button" at bounding box center [181, 100] width 9 height 9
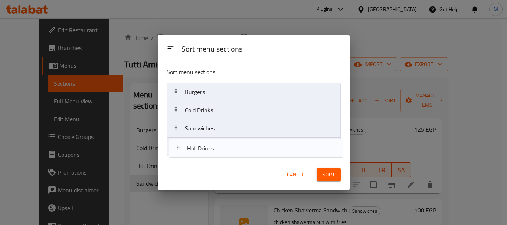
drag, startPoint x: 200, startPoint y: 131, endPoint x: 203, endPoint y: 153, distance: 22.1
click at [203, 153] on nav "Burgers Cold Drinks Hot Drinks Sandwiches" at bounding box center [254, 119] width 174 height 73
drag, startPoint x: 203, startPoint y: 113, endPoint x: 201, endPoint y: 155, distance: 42.3
click at [201, 155] on nav "Burgers Cold Drinks Sandwiches Hot Drinks" at bounding box center [254, 119] width 174 height 73
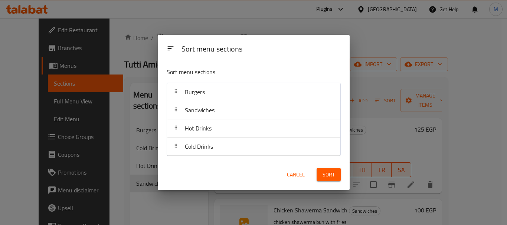
click at [329, 177] on span "Sort" at bounding box center [328, 174] width 12 height 9
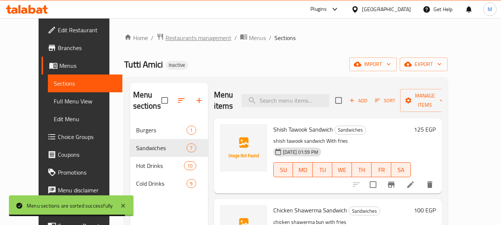
click at [166, 39] on span "Restaurants management" at bounding box center [198, 37] width 66 height 9
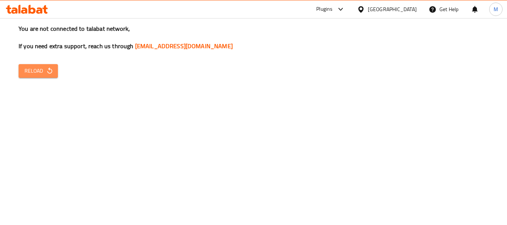
click at [46, 72] on icon "button" at bounding box center [49, 70] width 7 height 7
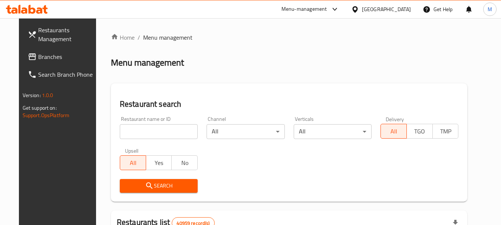
click at [406, 8] on div "[GEOGRAPHIC_DATA]" at bounding box center [386, 9] width 49 height 8
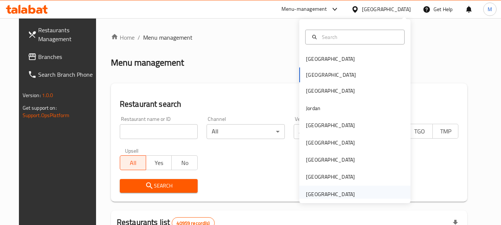
click at [343, 193] on div "[GEOGRAPHIC_DATA]" at bounding box center [330, 194] width 49 height 8
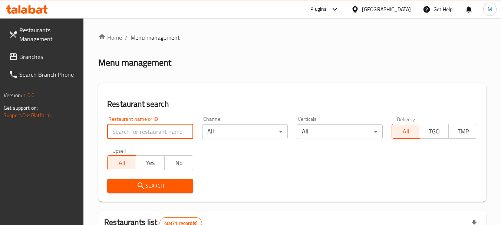
click at [150, 129] on input "search" at bounding box center [150, 131] width 86 height 15
paste input "Smoke House"
type input "Smoke House"
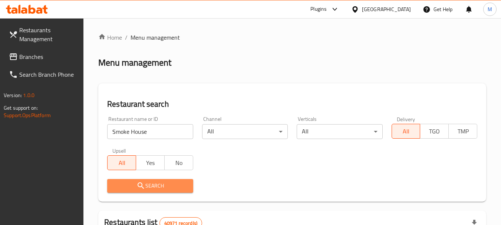
click at [146, 185] on span "Search" at bounding box center [150, 185] width 74 height 9
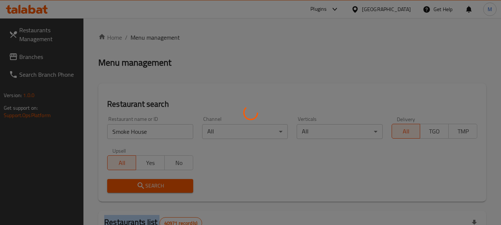
click at [146, 185] on div at bounding box center [250, 112] width 501 height 225
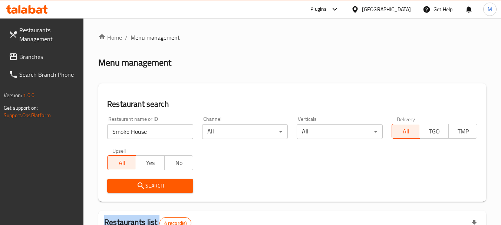
click at [168, 181] on button "Search" at bounding box center [150, 186] width 86 height 14
click at [168, 181] on span "Search" at bounding box center [150, 185] width 74 height 9
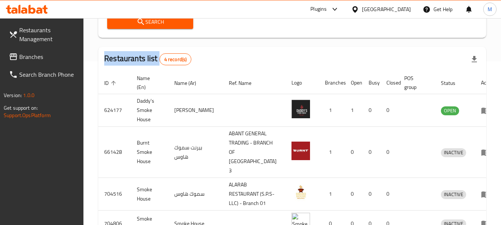
scroll to position [68, 0]
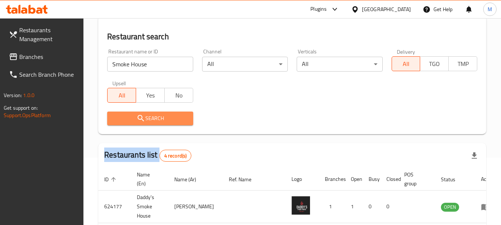
click at [147, 120] on span "Search" at bounding box center [150, 118] width 74 height 9
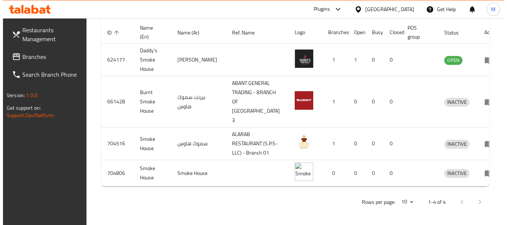
scroll to position [216, 0]
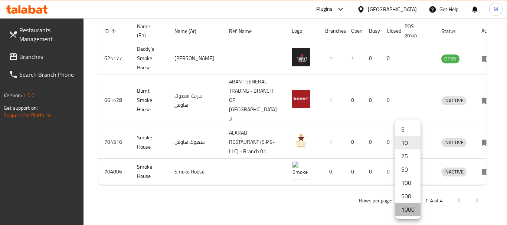
click at [407, 212] on li "1000" at bounding box center [407, 209] width 25 height 13
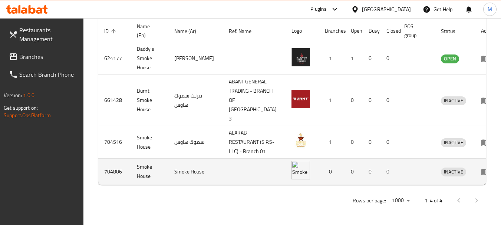
click at [482, 174] on icon "enhanced table" at bounding box center [486, 172] width 8 height 6
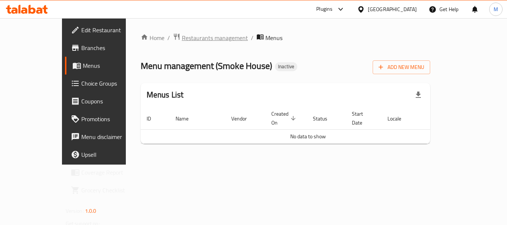
click at [182, 36] on span "Restaurants management" at bounding box center [215, 37] width 66 height 9
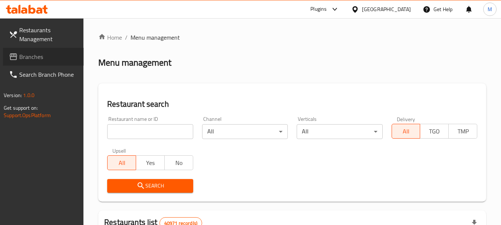
click at [23, 56] on span "Branches" at bounding box center [48, 56] width 59 height 9
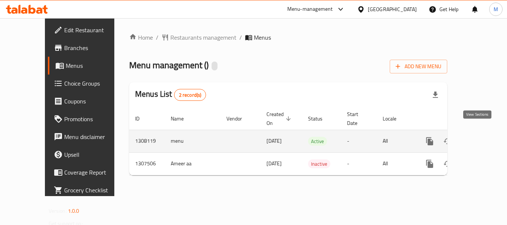
click at [479, 137] on icon "enhanced table" at bounding box center [483, 141] width 9 height 9
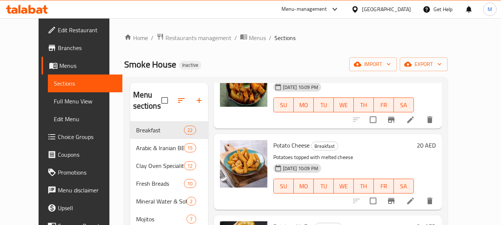
scroll to position [111, 0]
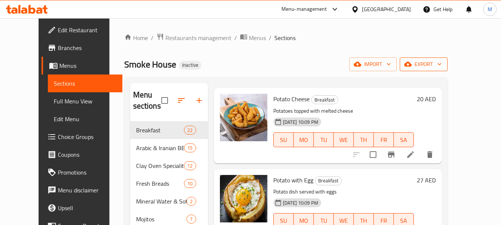
click at [448, 58] on button "export" at bounding box center [424, 65] width 48 height 14
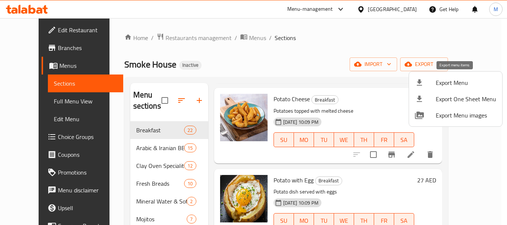
click at [438, 78] on span "Export Menu" at bounding box center [466, 82] width 60 height 9
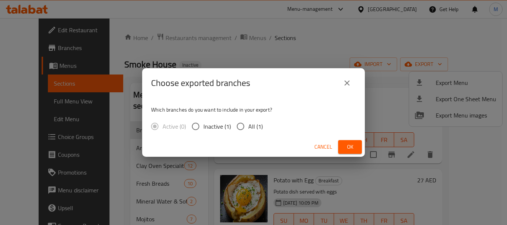
click at [241, 127] on input "All (1)" at bounding box center [241, 127] width 16 height 16
radio input "true"
drag, startPoint x: 350, startPoint y: 148, endPoint x: 275, endPoint y: 193, distance: 87.5
click at [350, 148] on span "Ok" at bounding box center [350, 146] width 12 height 9
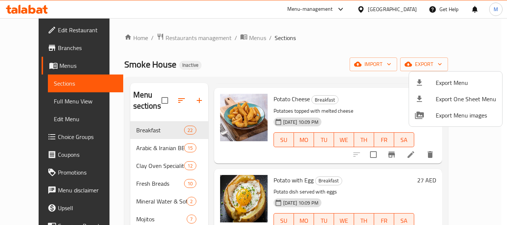
click at [188, 39] on div at bounding box center [253, 112] width 507 height 225
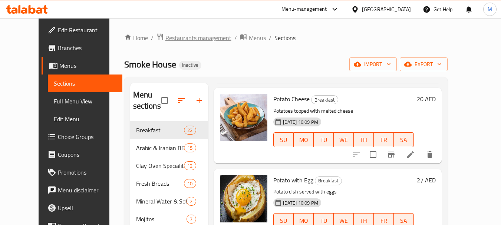
click at [185, 40] on span "Restaurants management" at bounding box center [198, 37] width 66 height 9
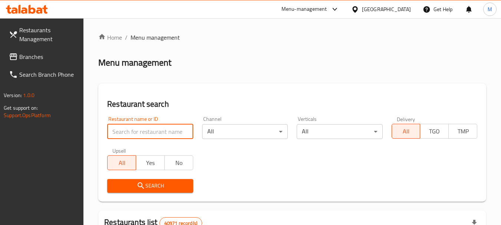
click at [151, 138] on input "search" at bounding box center [150, 131] width 86 height 15
paste input "Muhammad Iqbal Restaurant"
type input "Muhammad Iqbal Restaurant"
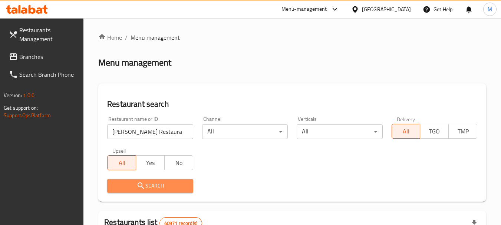
click at [152, 185] on span "Search" at bounding box center [150, 185] width 74 height 9
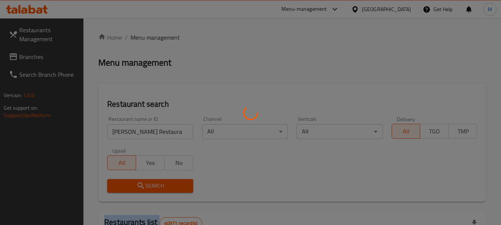
click at [152, 185] on div at bounding box center [250, 112] width 501 height 225
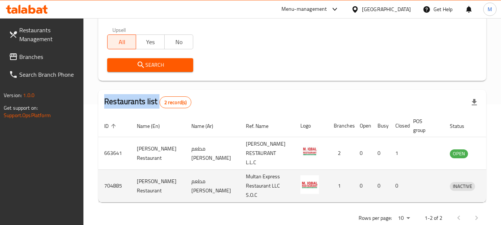
scroll to position [148, 0]
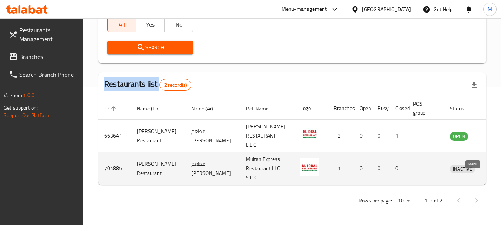
click at [490, 167] on icon "enhanced table" at bounding box center [494, 169] width 8 height 6
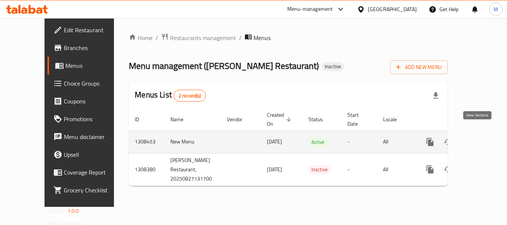
click at [479, 138] on icon "enhanced table" at bounding box center [483, 142] width 9 height 9
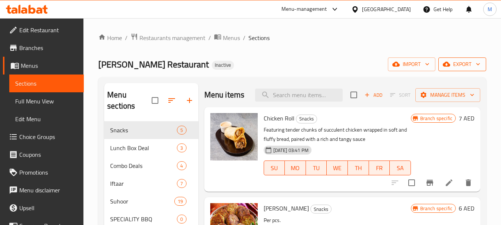
click at [467, 63] on span "export" at bounding box center [462, 64] width 36 height 9
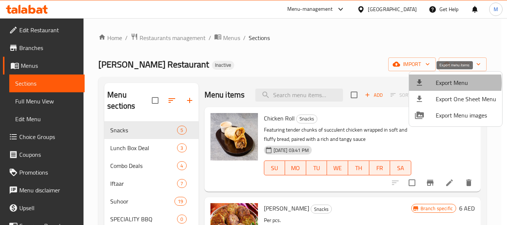
click at [446, 83] on span "Export Menu" at bounding box center [466, 82] width 60 height 9
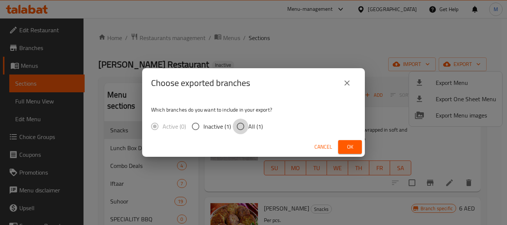
click at [238, 128] on input "All (1)" at bounding box center [241, 127] width 16 height 16
radio input "true"
click at [342, 147] on button "Ok" at bounding box center [350, 147] width 24 height 14
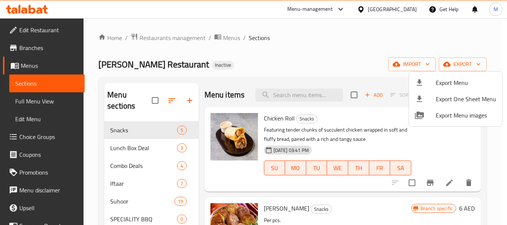
drag, startPoint x: 263, startPoint y: 60, endPoint x: 220, endPoint y: 0, distance: 73.3
click at [263, 58] on div at bounding box center [253, 112] width 507 height 225
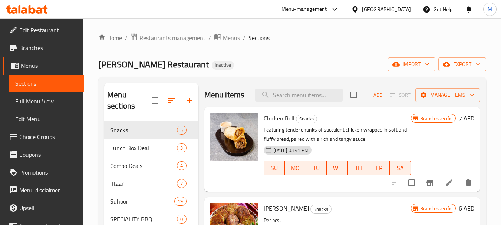
click at [41, 47] on span "Branches" at bounding box center [48, 47] width 59 height 9
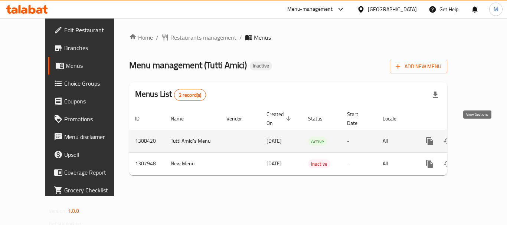
click at [479, 137] on icon "enhanced table" at bounding box center [483, 141] width 9 height 9
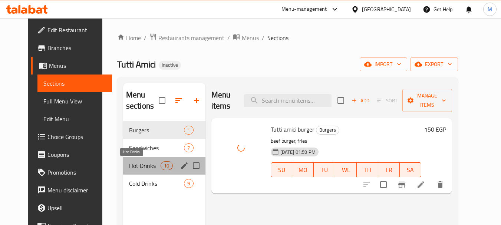
click at [129, 168] on span "Hot Drinks" at bounding box center [145, 165] width 32 height 9
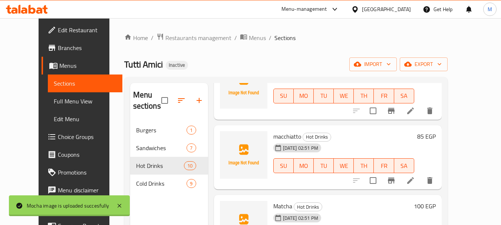
scroll to position [526, 0]
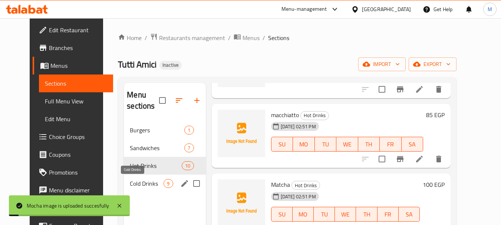
click at [130, 183] on span "Cold Drinks" at bounding box center [147, 183] width 34 height 9
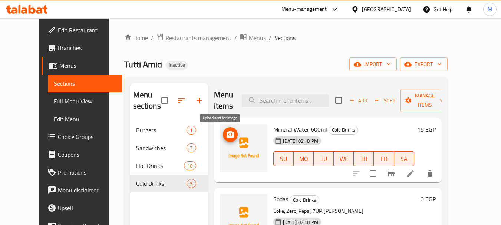
click at [229, 135] on circle "upload picture" at bounding box center [230, 135] width 2 height 2
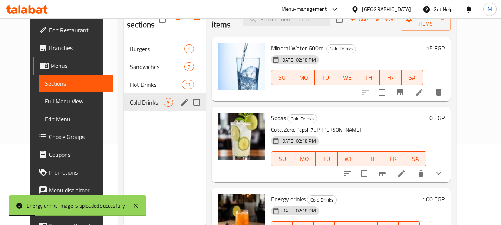
scroll to position [30, 0]
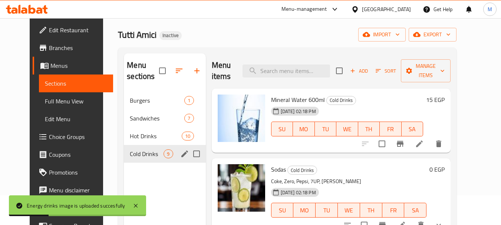
click at [128, 146] on div "Cold Drinks 9" at bounding box center [165, 154] width 82 height 18
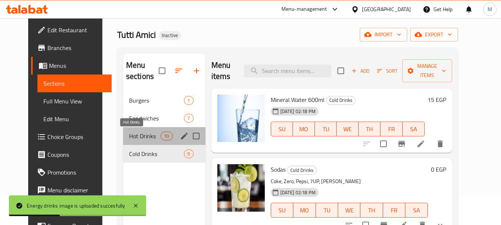
click at [138, 138] on span "Hot Drinks" at bounding box center [145, 136] width 32 height 9
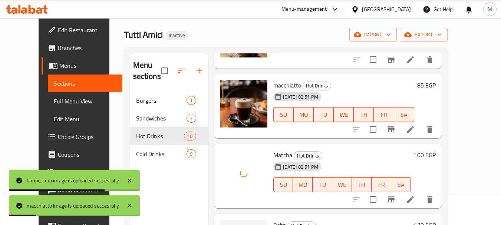
scroll to position [104, 0]
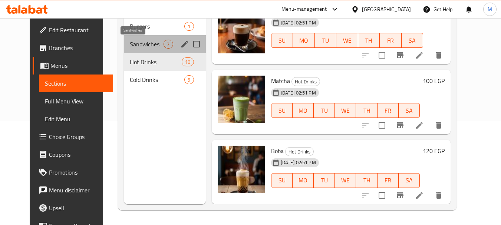
click at [136, 44] on span "Sandwiches" at bounding box center [147, 44] width 34 height 9
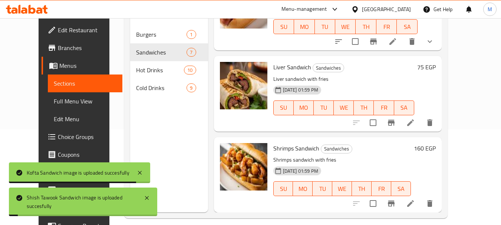
scroll to position [104, 0]
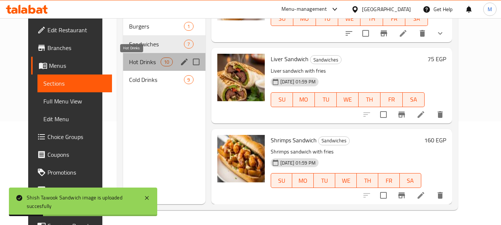
click at [132, 65] on span "Hot Drinks" at bounding box center [145, 62] width 32 height 9
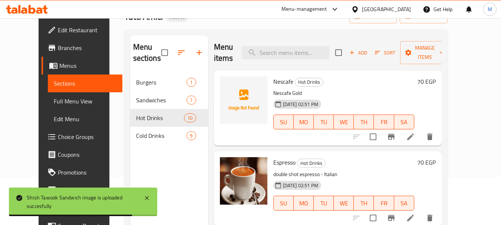
scroll to position [30, 0]
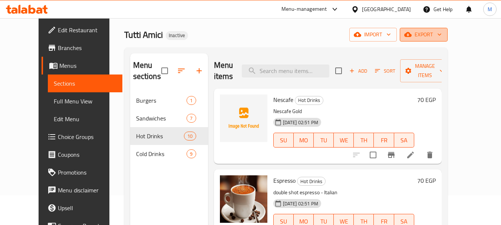
click at [442, 33] on span "export" at bounding box center [424, 34] width 36 height 9
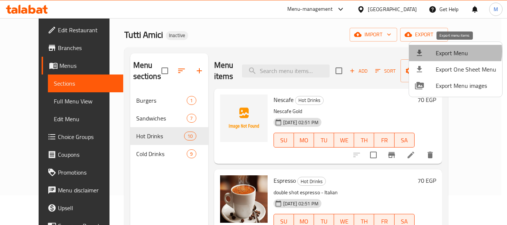
click at [451, 52] on span "Export Menu" at bounding box center [466, 53] width 60 height 9
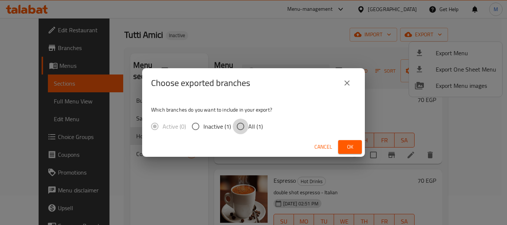
drag, startPoint x: 242, startPoint y: 129, endPoint x: 318, endPoint y: 140, distance: 76.4
click at [242, 129] on input "All (1)" at bounding box center [241, 127] width 16 height 16
radio input "true"
click at [351, 145] on span "Ok" at bounding box center [350, 146] width 12 height 9
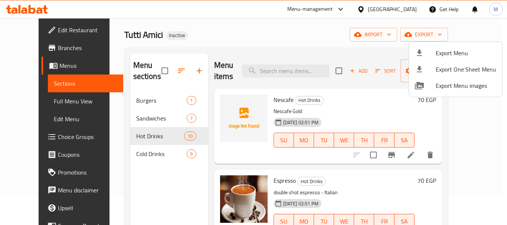
drag, startPoint x: 118, startPoint y: 125, endPoint x: 124, endPoint y: 120, distance: 7.9
click at [119, 125] on div at bounding box center [253, 112] width 507 height 225
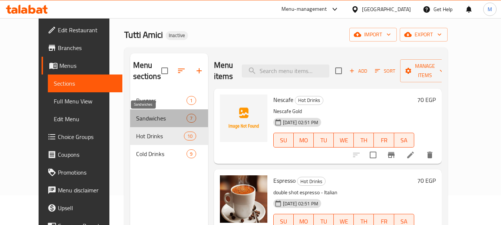
click at [136, 119] on span "Sandwiches" at bounding box center [161, 118] width 51 height 9
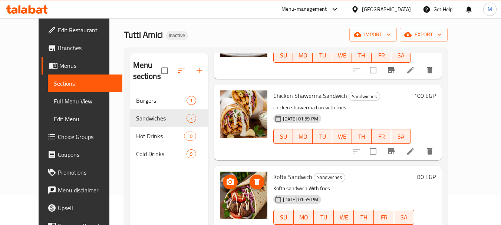
scroll to position [148, 0]
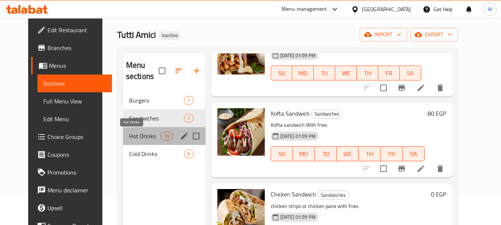
click at [129, 134] on span "Hot Drinks" at bounding box center [145, 136] width 32 height 9
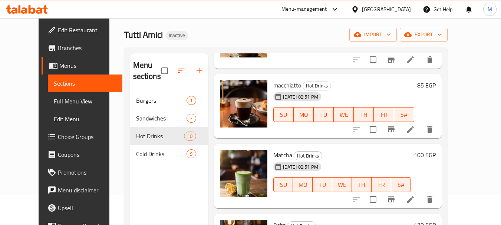
scroll to position [104, 0]
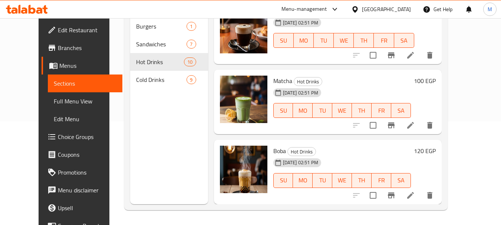
click at [130, 108] on div "Menu sections Burgers 1 Sandwiches 7 Hot Drinks 10 Cold Drinks 9" at bounding box center [169, 91] width 78 height 225
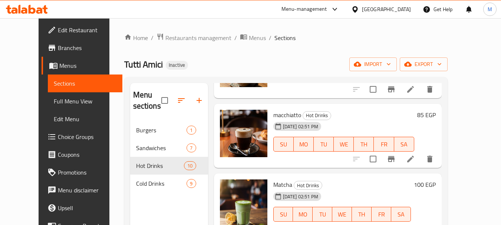
click at [58, 32] on span "Edit Restaurant" at bounding box center [87, 30] width 59 height 9
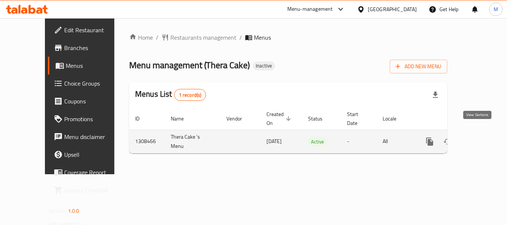
click at [479, 137] on icon "enhanced table" at bounding box center [483, 141] width 9 height 9
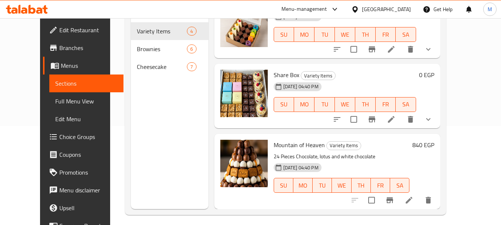
scroll to position [104, 0]
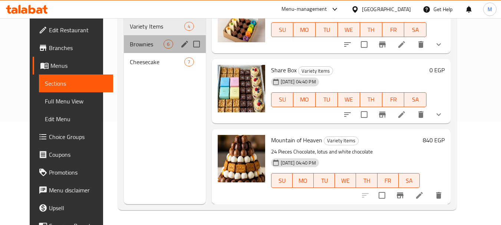
click at [137, 38] on div "Brownies 6" at bounding box center [165, 44] width 82 height 18
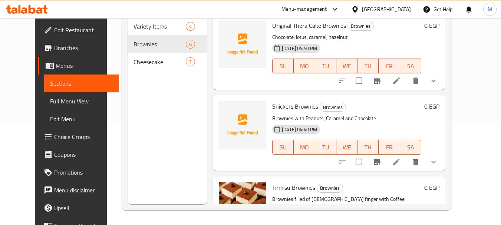
scroll to position [67, 0]
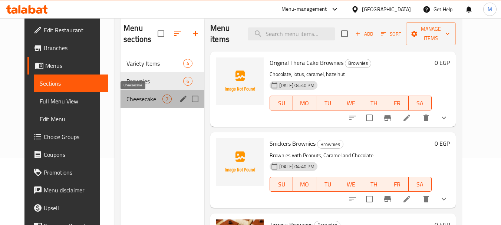
click at [134, 96] on span "Cheesecake" at bounding box center [145, 99] width 36 height 9
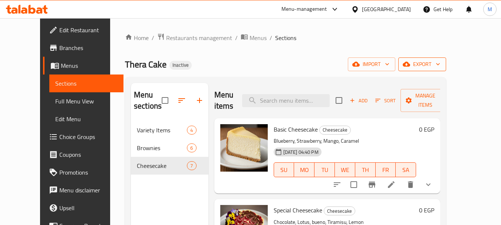
click at [446, 59] on button "export" at bounding box center [422, 65] width 48 height 14
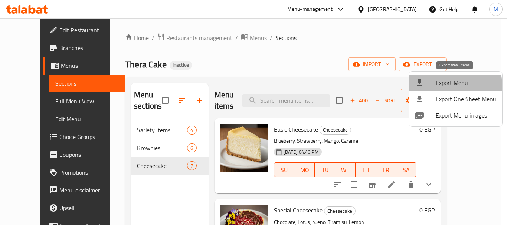
click at [437, 86] on span "Export Menu" at bounding box center [466, 82] width 60 height 9
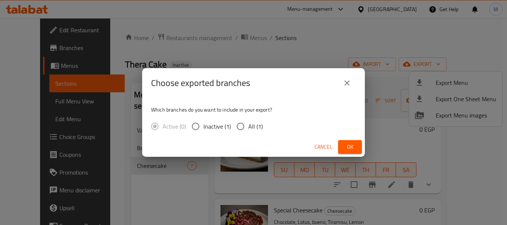
click at [248, 128] on span "All (1)" at bounding box center [255, 126] width 14 height 9
click at [248, 128] on input "All (1)" at bounding box center [241, 127] width 16 height 16
radio input "true"
drag, startPoint x: 340, startPoint y: 144, endPoint x: 324, endPoint y: 137, distance: 17.6
click at [340, 144] on button "Ok" at bounding box center [350, 147] width 24 height 14
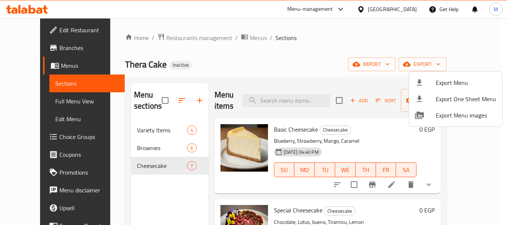
click at [156, 47] on div at bounding box center [253, 112] width 507 height 225
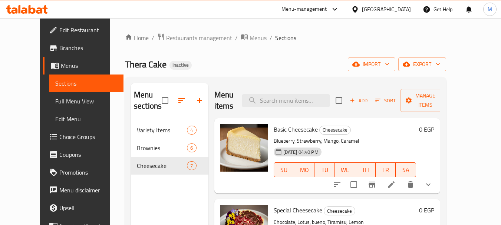
click at [157, 43] on div "Home / Restaurants management / Menus / Sections Thera Cake Inactive import exp…" at bounding box center [285, 173] width 321 height 281
click at [166, 40] on span "Restaurants management" at bounding box center [199, 37] width 66 height 9
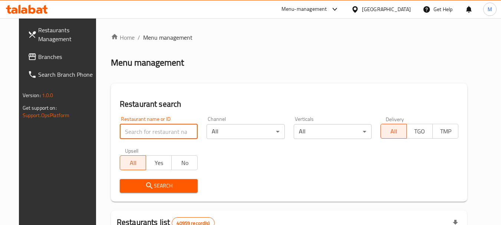
click at [148, 133] on input "search" at bounding box center [159, 131] width 78 height 15
paste input "Mados Tacos"
type input "Mados Tacos"
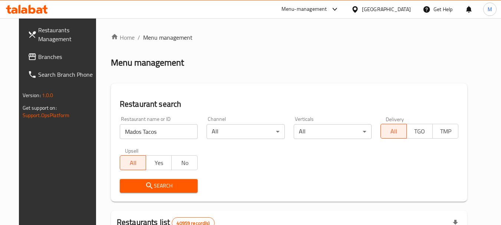
click at [145, 186] on icon "submit" at bounding box center [149, 185] width 9 height 9
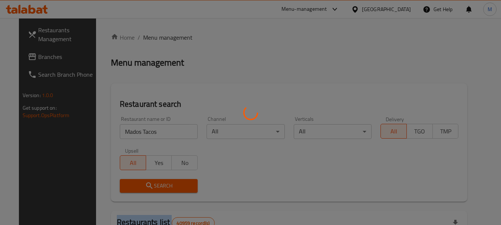
click at [144, 186] on div at bounding box center [250, 112] width 501 height 225
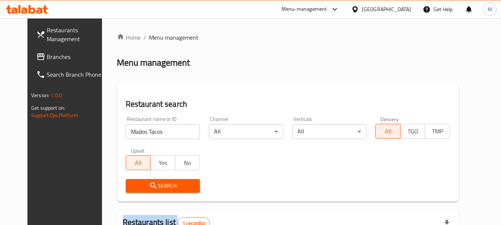
click at [149, 185] on icon "submit" at bounding box center [153, 185] width 9 height 9
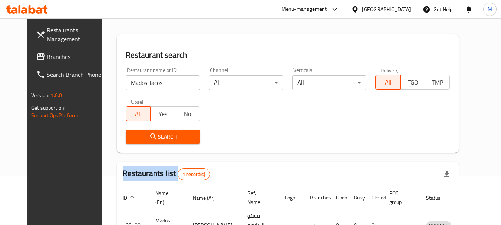
scroll to position [96, 0]
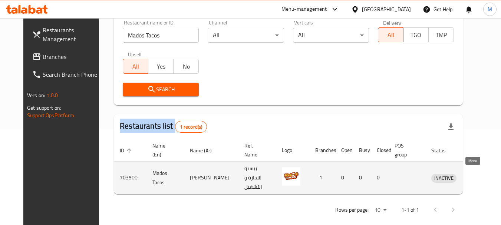
click at [473, 177] on icon "enhanced table" at bounding box center [476, 178] width 8 height 6
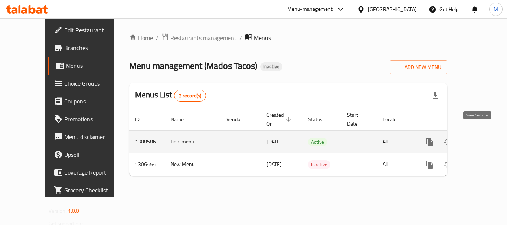
click at [480, 139] on icon "enhanced table" at bounding box center [483, 142] width 7 height 7
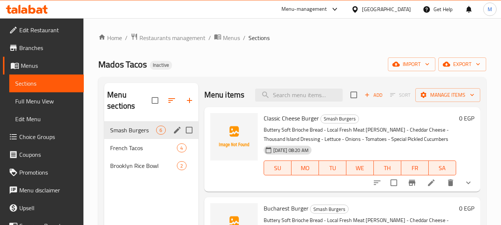
click at [121, 138] on div "Smash Burgers 6" at bounding box center [151, 130] width 94 height 18
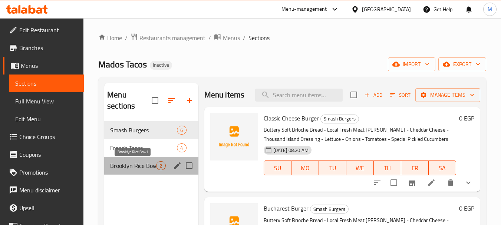
click at [137, 165] on span "Brooklyn Rice Bowl" at bounding box center [133, 165] width 46 height 9
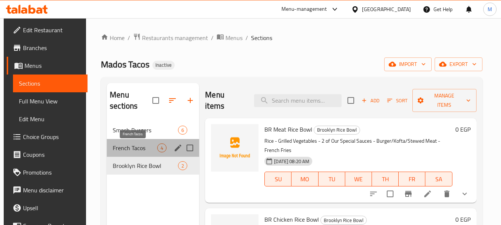
click at [141, 145] on span "French Tacos" at bounding box center [135, 148] width 45 height 9
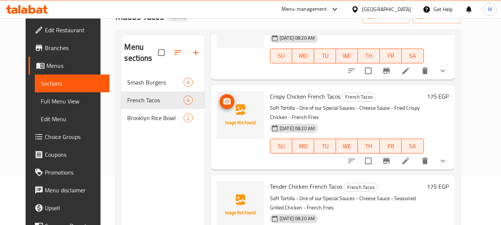
scroll to position [104, 0]
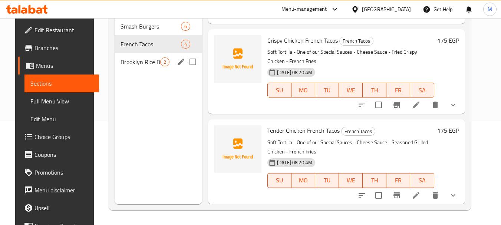
click at [138, 69] on div "Brooklyn Rice Bowl 2" at bounding box center [159, 62] width 88 height 18
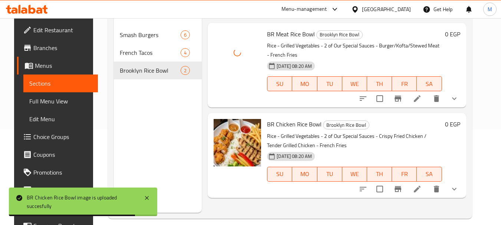
scroll to position [104, 0]
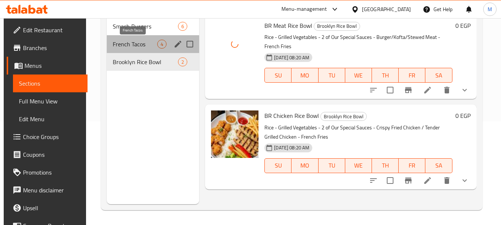
click at [135, 42] on span "French Tacos" at bounding box center [135, 44] width 45 height 9
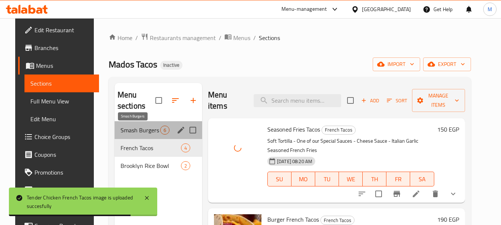
click at [129, 129] on span "Smash Burgers" at bounding box center [141, 130] width 40 height 9
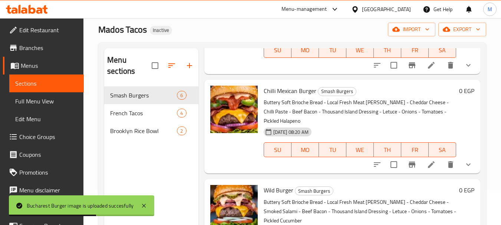
scroll to position [30, 0]
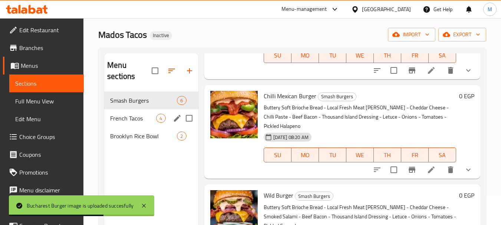
click at [139, 116] on span "French Tacos" at bounding box center [133, 118] width 46 height 9
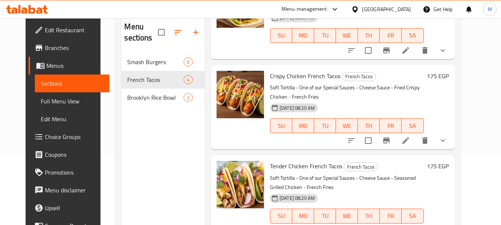
scroll to position [104, 0]
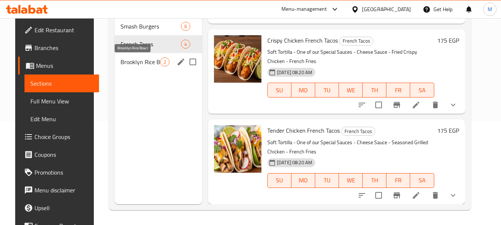
click at [150, 61] on span "Brooklyn Rice Bowl" at bounding box center [141, 62] width 40 height 9
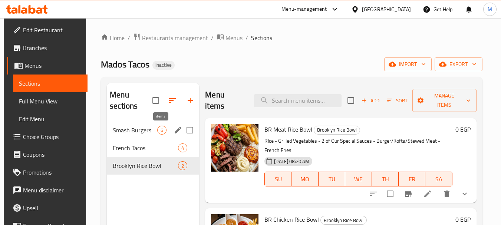
click at [160, 126] on div "6" at bounding box center [161, 130] width 9 height 9
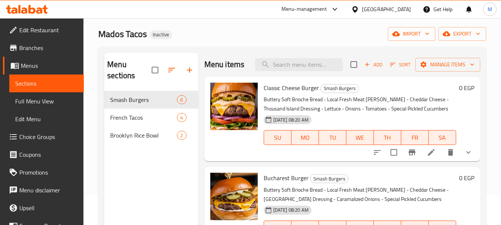
scroll to position [30, 0]
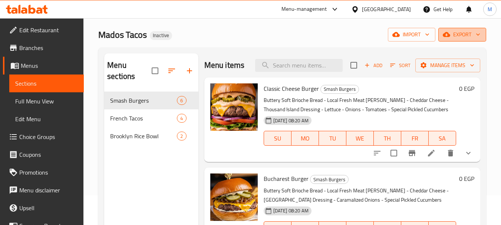
click at [472, 35] on span "export" at bounding box center [462, 34] width 36 height 9
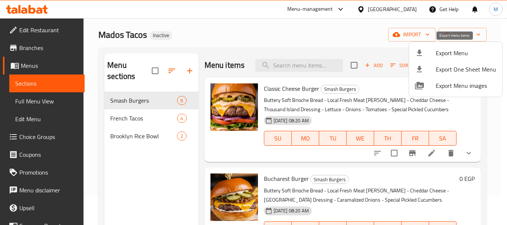
click at [457, 58] on span "Export Menu" at bounding box center [466, 53] width 60 height 9
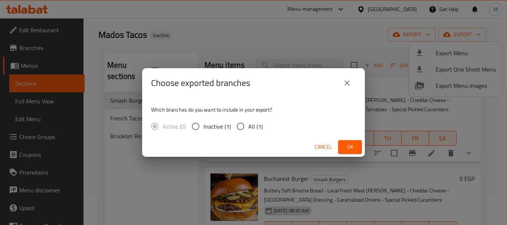
click at [250, 131] on span "All (1)" at bounding box center [255, 126] width 14 height 9
click at [248, 132] on input "All (1)" at bounding box center [241, 127] width 16 height 16
radio input "true"
click at [347, 150] on span "Ok" at bounding box center [350, 146] width 12 height 9
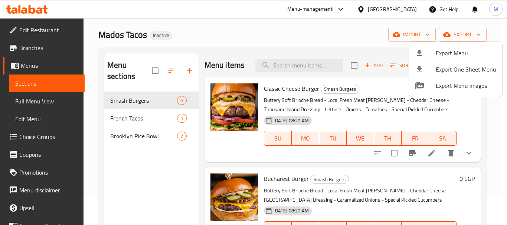
click at [262, 39] on div at bounding box center [253, 112] width 507 height 225
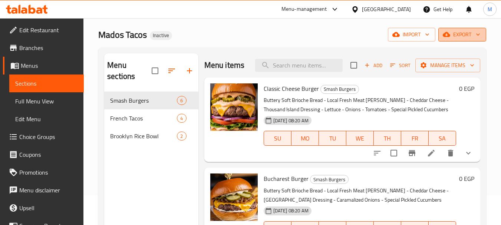
click at [468, 36] on span "export" at bounding box center [462, 34] width 36 height 9
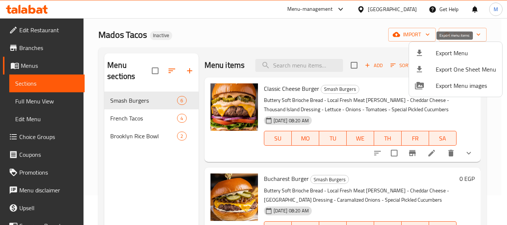
click at [448, 50] on span "Export Menu" at bounding box center [466, 53] width 60 height 9
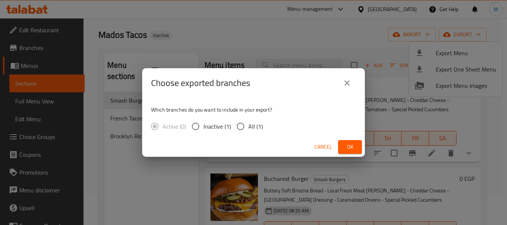
click at [254, 125] on span "All (1)" at bounding box center [255, 126] width 14 height 9
click at [248, 125] on input "All (1)" at bounding box center [241, 127] width 16 height 16
radio input "true"
click at [349, 144] on span "Ok" at bounding box center [350, 146] width 12 height 9
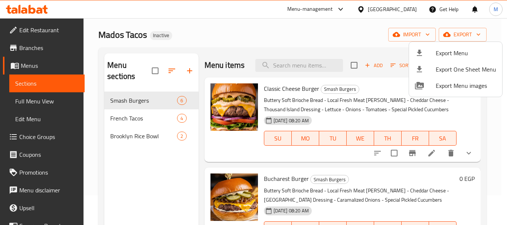
drag, startPoint x: 308, startPoint y: 31, endPoint x: 322, endPoint y: 37, distance: 15.6
click at [308, 31] on div at bounding box center [253, 112] width 507 height 225
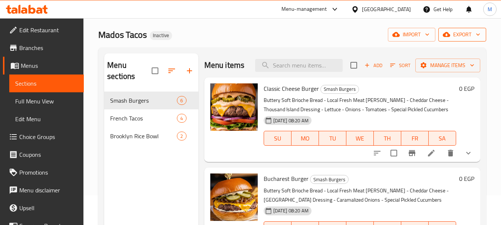
click at [462, 32] on span "export" at bounding box center [462, 34] width 36 height 9
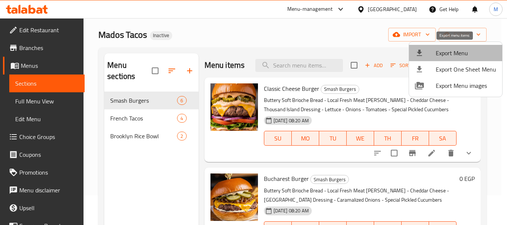
click at [456, 49] on span "Export Menu" at bounding box center [466, 53] width 60 height 9
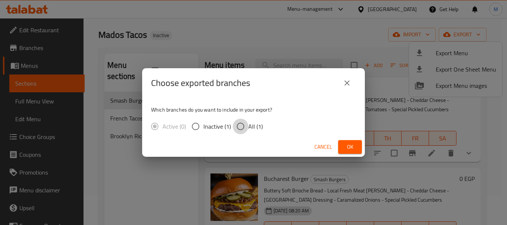
click at [246, 128] on input "All (1)" at bounding box center [241, 127] width 16 height 16
radio input "true"
click at [348, 148] on span "Ok" at bounding box center [350, 146] width 12 height 9
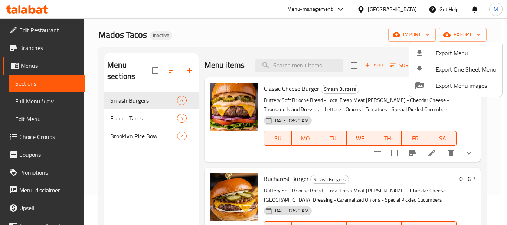
click at [196, 46] on div at bounding box center [253, 112] width 507 height 225
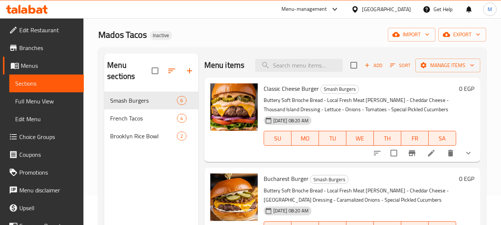
scroll to position [0, 0]
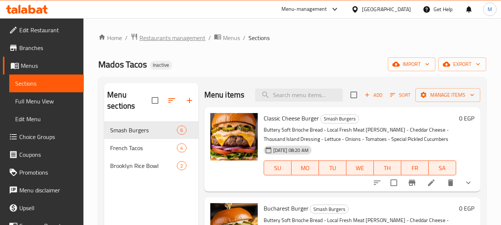
click at [184, 36] on span "Restaurants management" at bounding box center [172, 37] width 66 height 9
click at [41, 32] on span "Edit Restaurant" at bounding box center [48, 30] width 59 height 9
